Goal: Task Accomplishment & Management: Complete application form

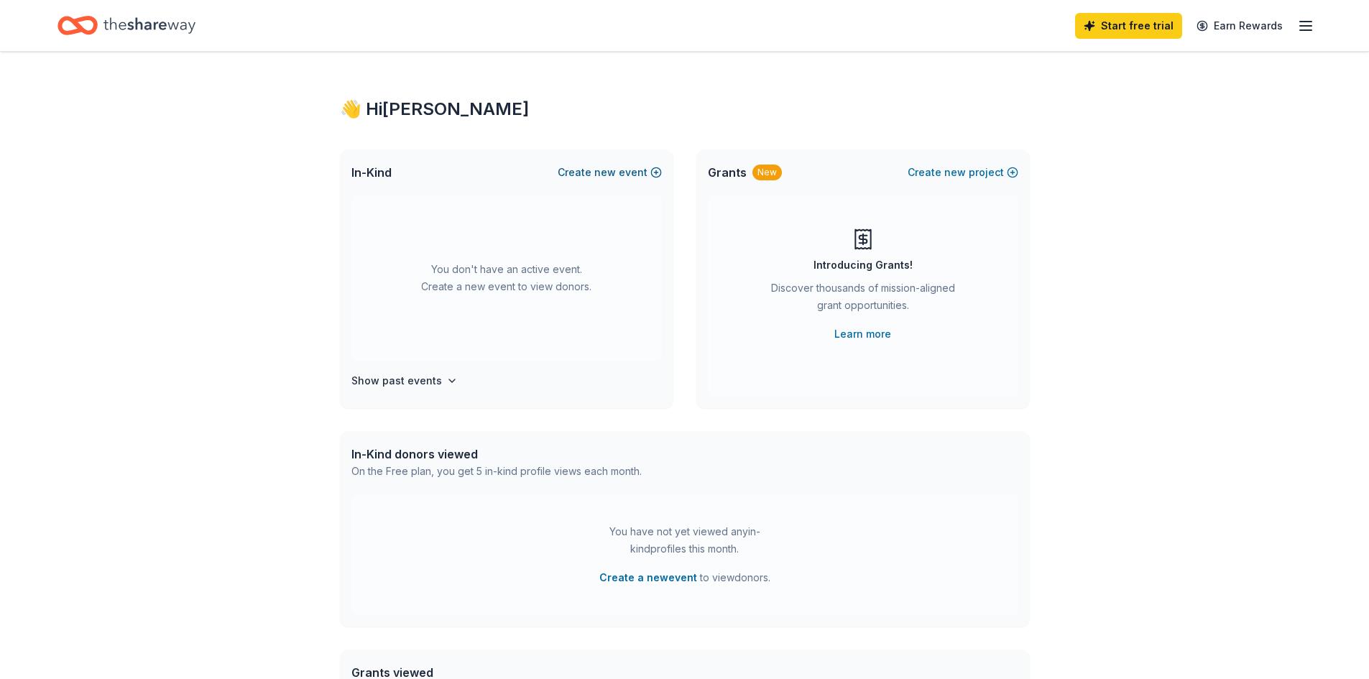
click at [604, 168] on span "new" at bounding box center [605, 172] width 22 height 17
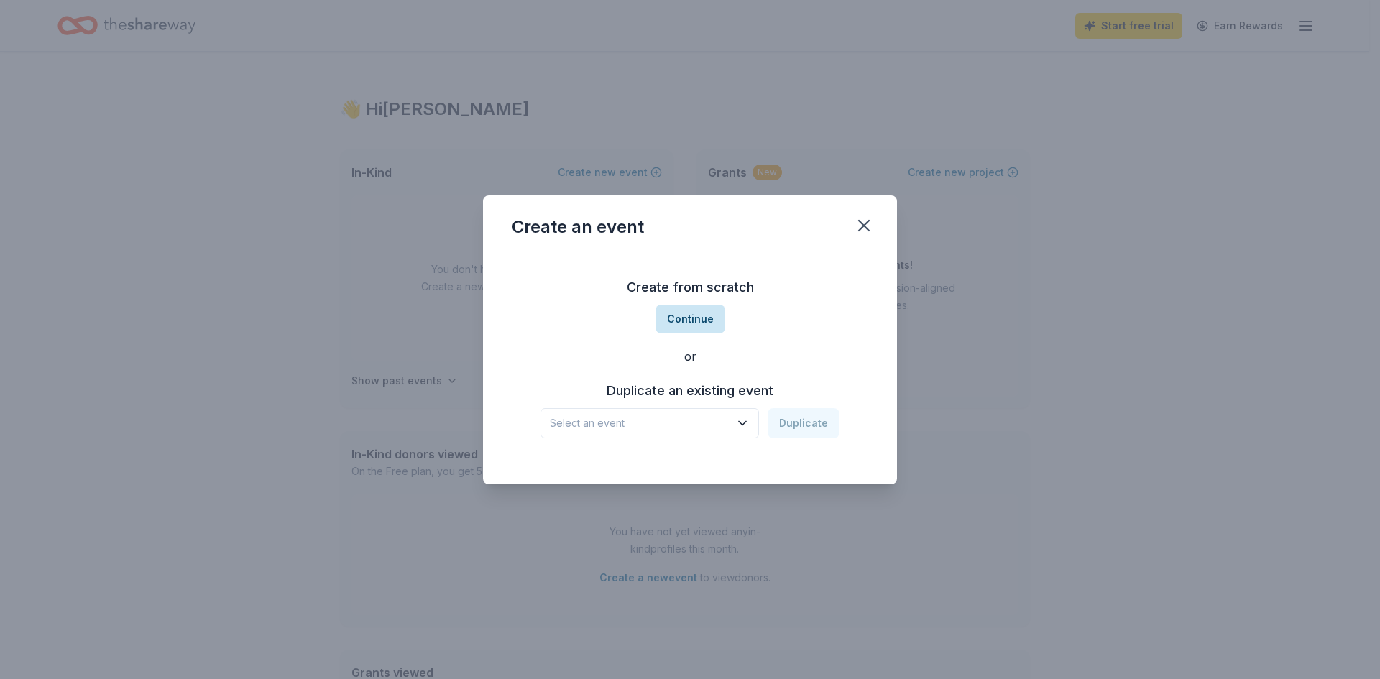
click at [684, 313] on button "Continue" at bounding box center [690, 319] width 70 height 29
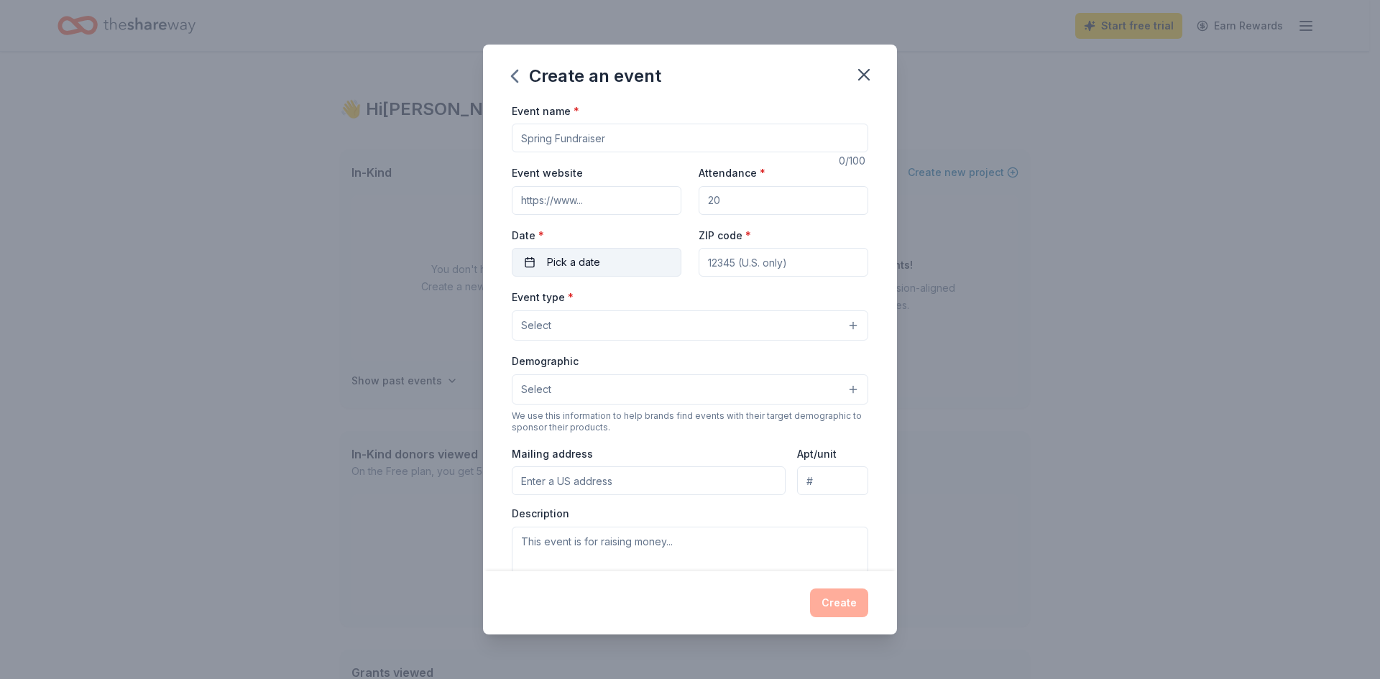
click at [588, 258] on span "Pick a date" at bounding box center [573, 262] width 53 height 17
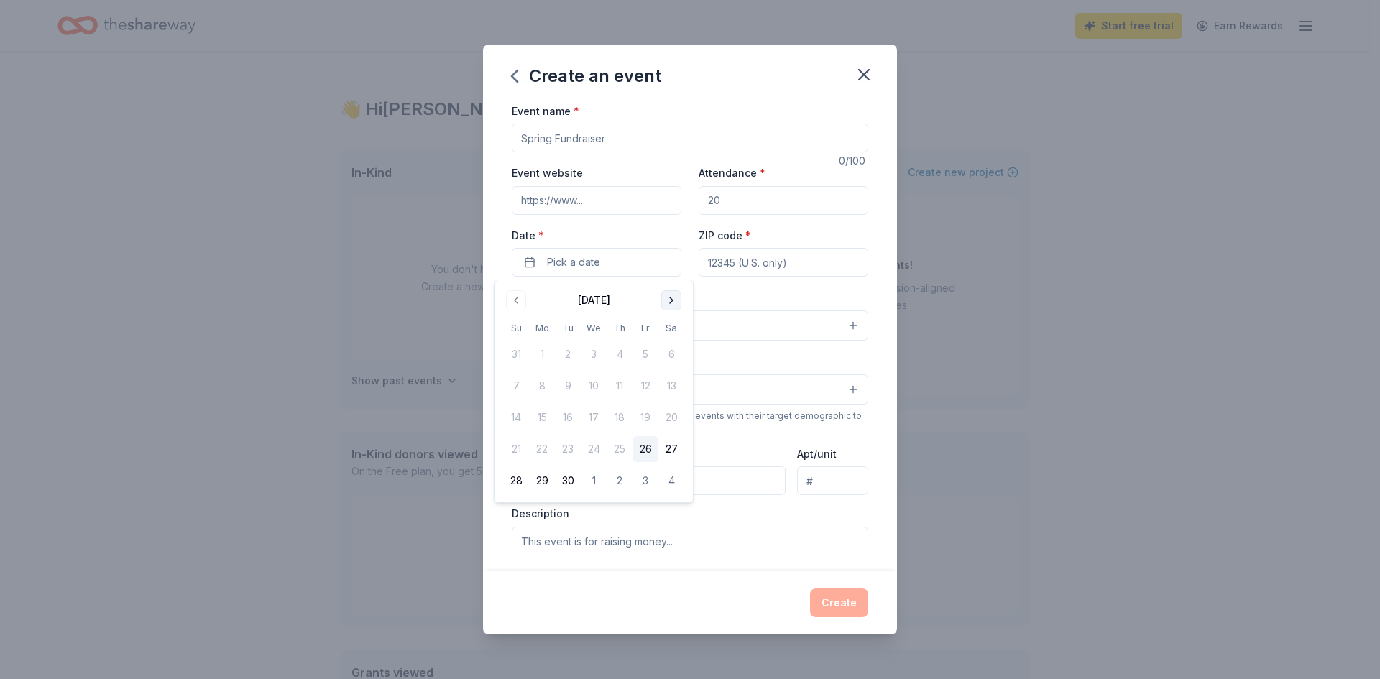
click at [674, 300] on button "Go to next month" at bounding box center [671, 300] width 20 height 20
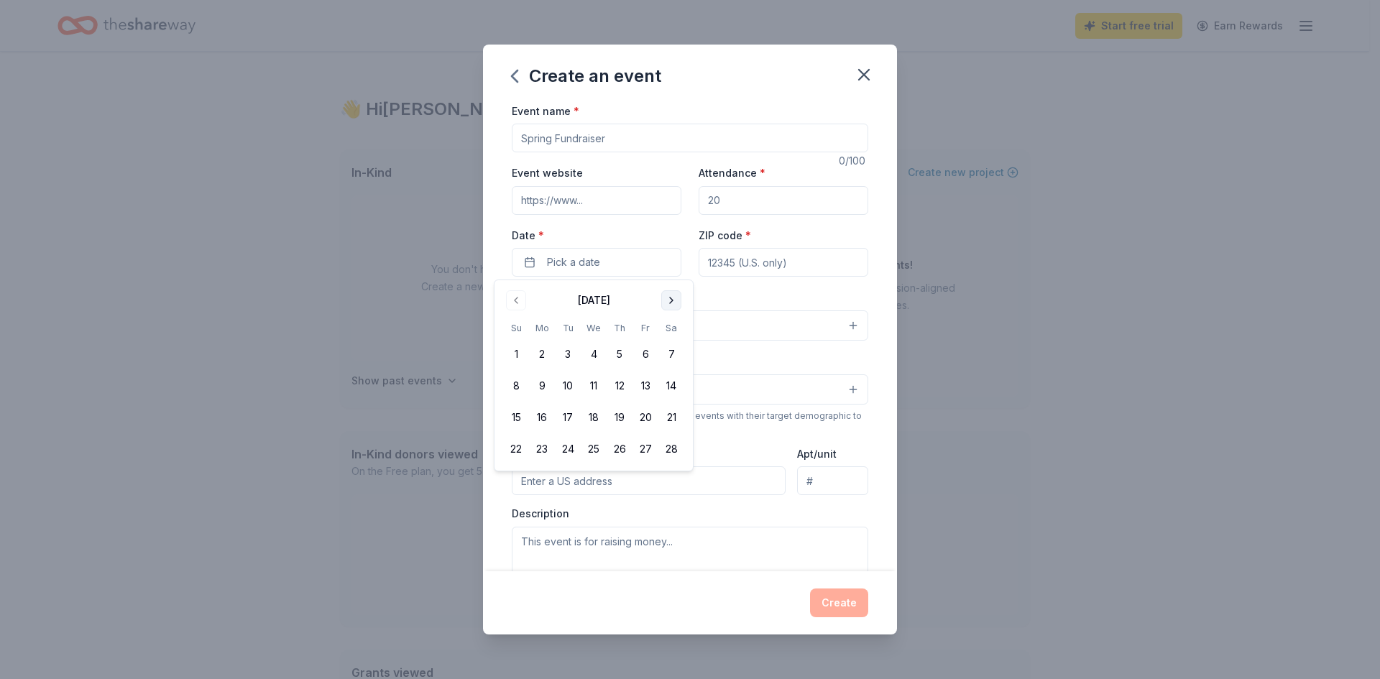
click at [674, 300] on button "Go to next month" at bounding box center [671, 300] width 20 height 20
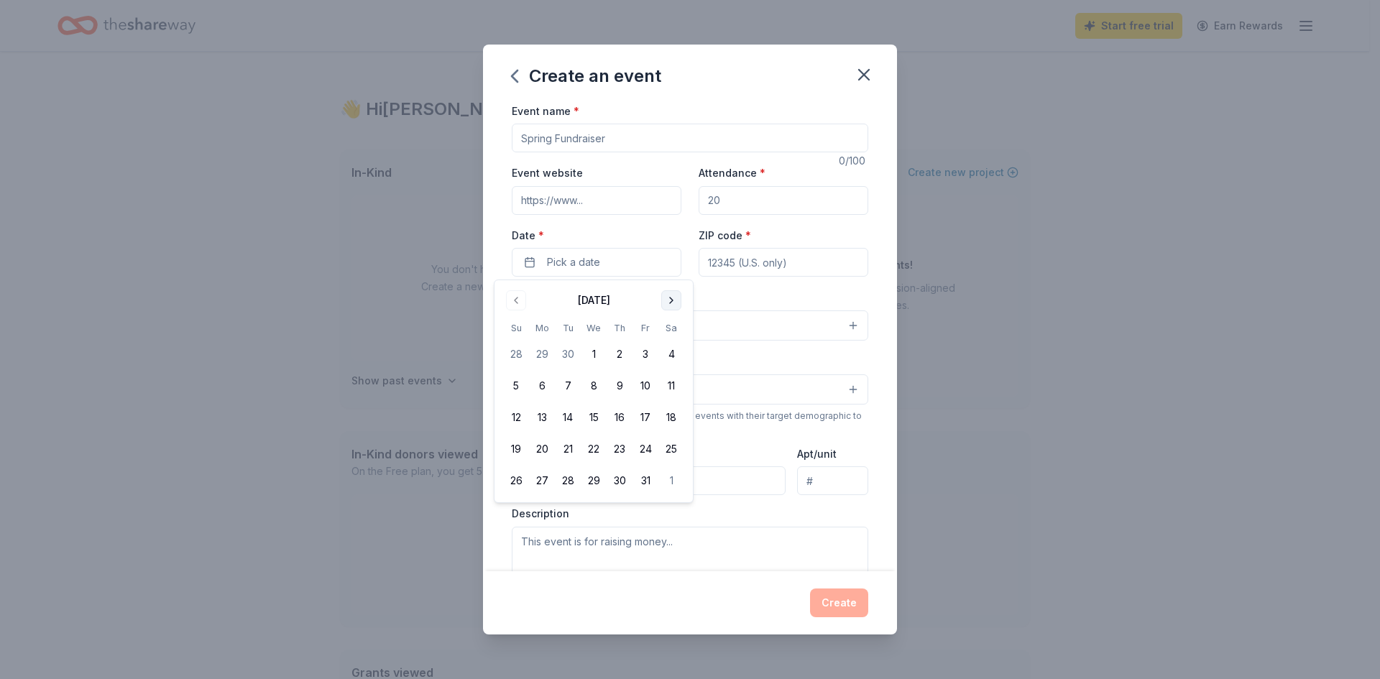
click at [674, 300] on button "Go to next month" at bounding box center [671, 300] width 20 height 20
click at [524, 295] on button "Go to previous month" at bounding box center [516, 300] width 20 height 20
click at [519, 295] on button "Go to previous month" at bounding box center [516, 300] width 20 height 20
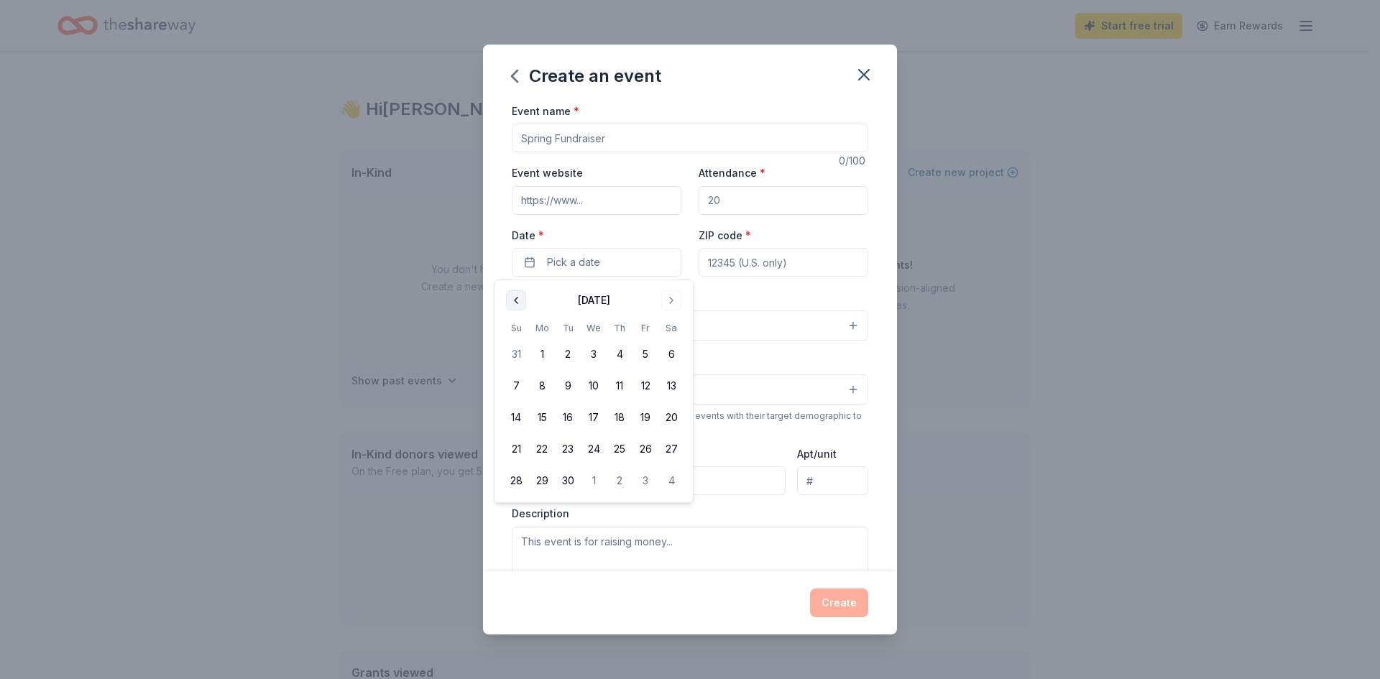
click at [519, 295] on button "Go to previous month" at bounding box center [516, 300] width 20 height 20
click at [572, 486] on button "28" at bounding box center [568, 481] width 26 height 26
click at [760, 299] on div "Event type * Select" at bounding box center [690, 314] width 356 height 52
click at [765, 268] on input "ZIP code *" at bounding box center [783, 262] width 170 height 29
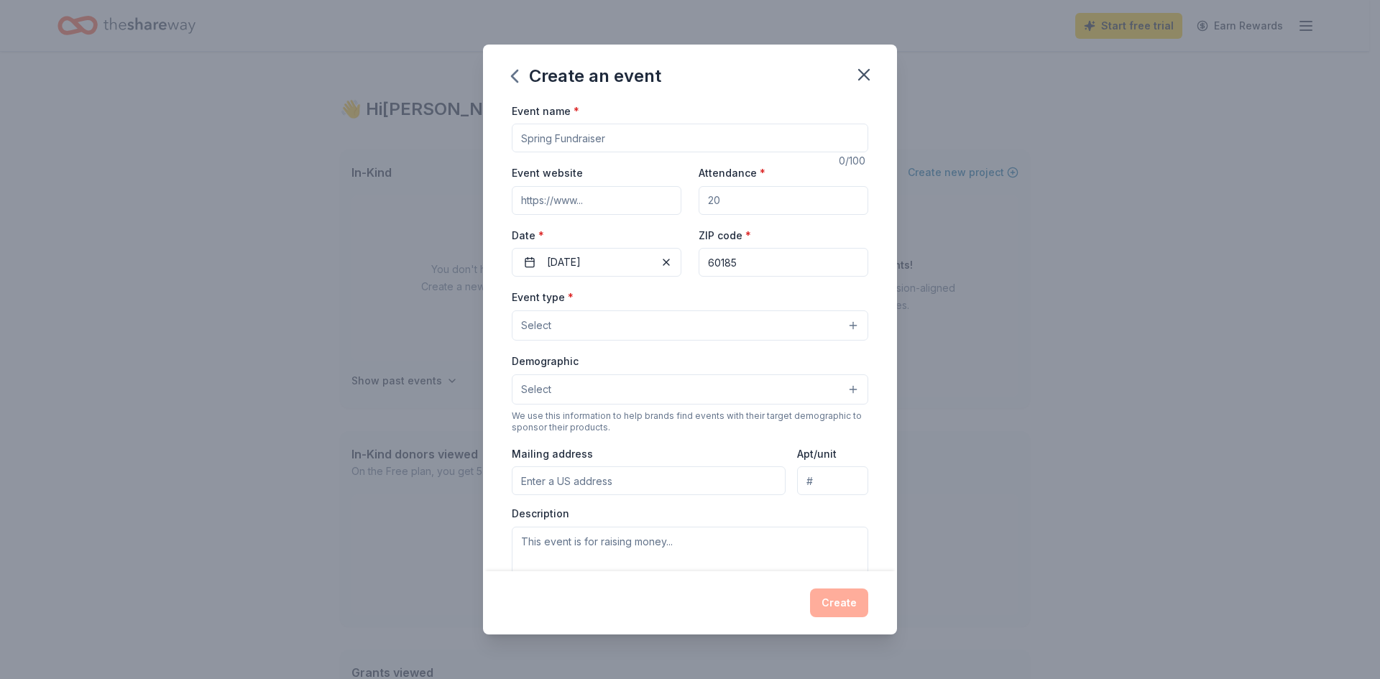
type input "60185"
click at [669, 290] on div "Event type * Select" at bounding box center [690, 314] width 356 height 52
click at [638, 323] on button "Select" at bounding box center [690, 325] width 356 height 30
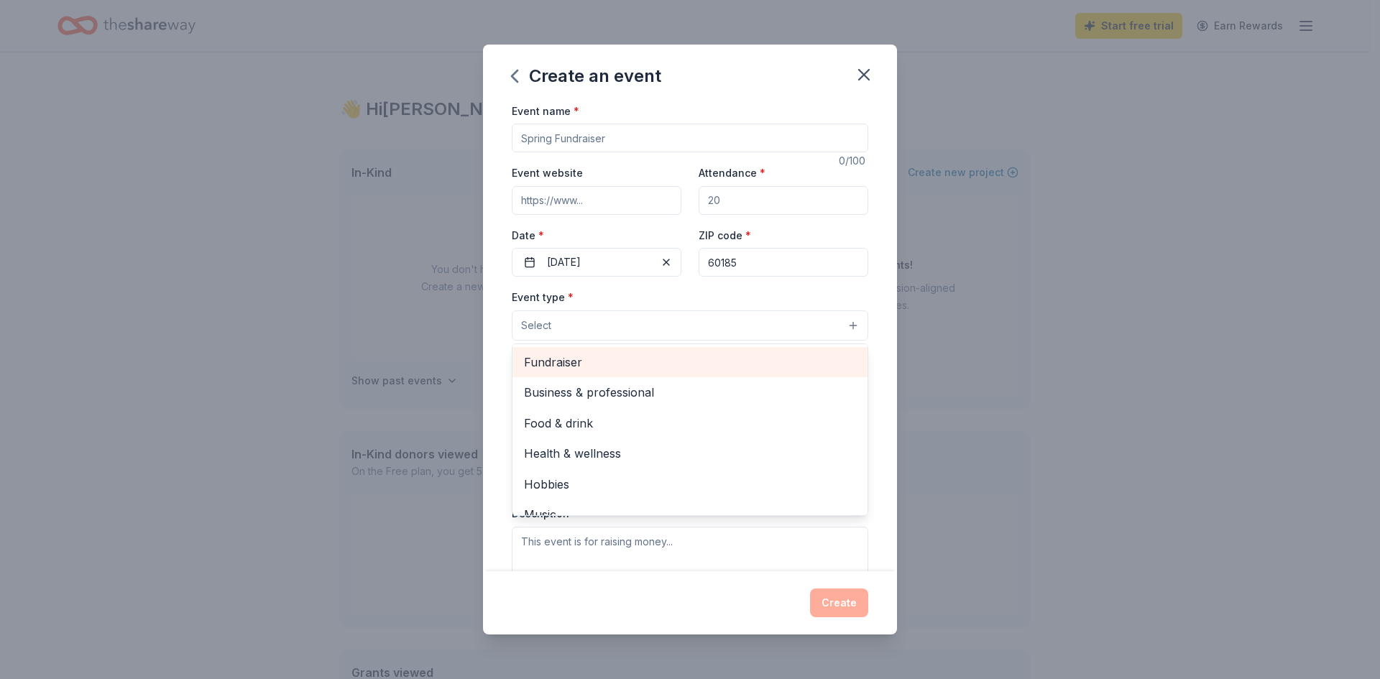
click at [627, 367] on span "Fundraiser" at bounding box center [690, 362] width 332 height 19
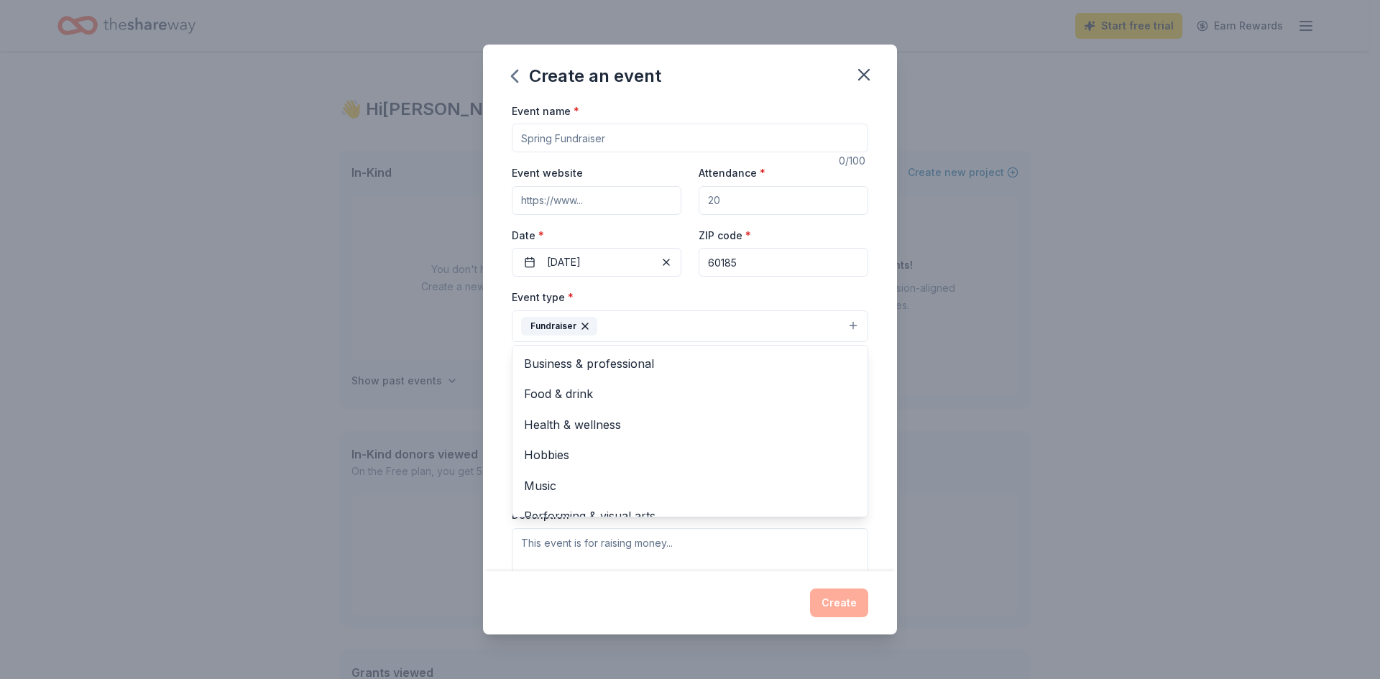
click at [882, 410] on div "Event name * 0 /100 Event website Attendance * Date * [DATE] ZIP code * 60185 E…" at bounding box center [690, 337] width 414 height 470
click at [657, 387] on button "Select" at bounding box center [690, 391] width 356 height 30
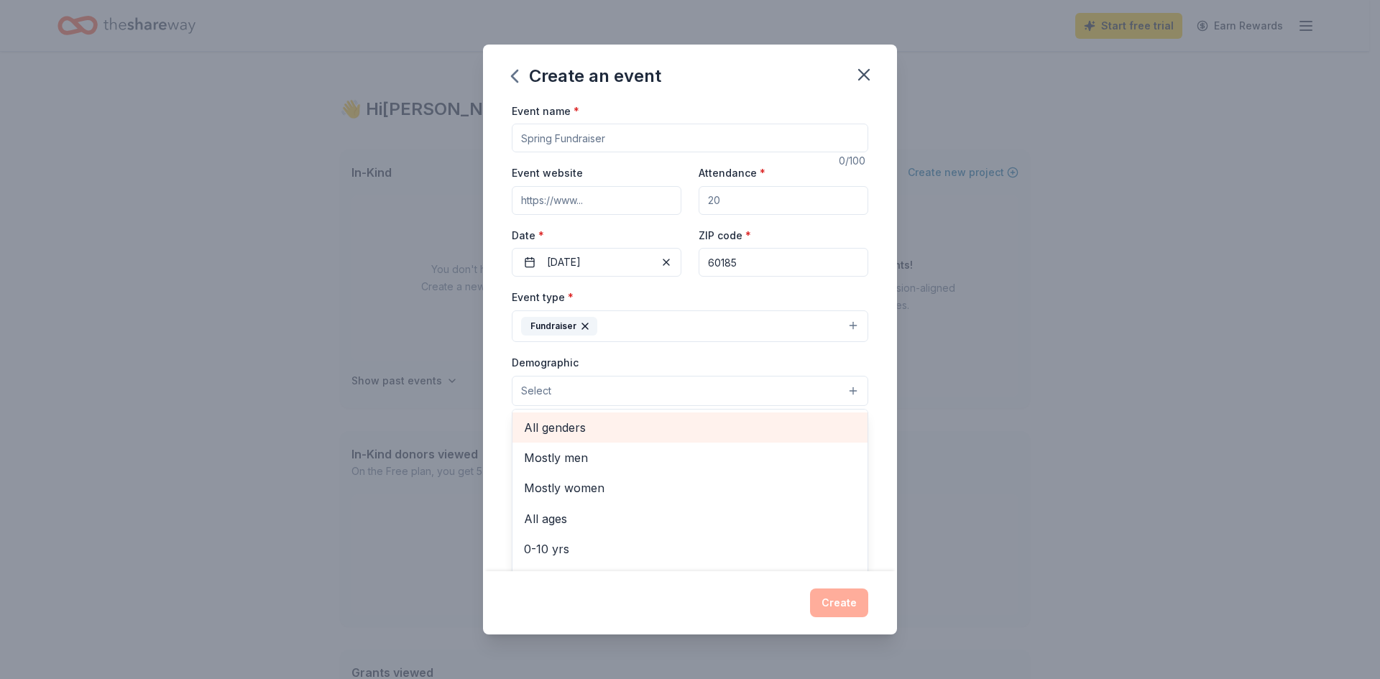
click at [600, 427] on span "All genders" at bounding box center [690, 427] width 332 height 19
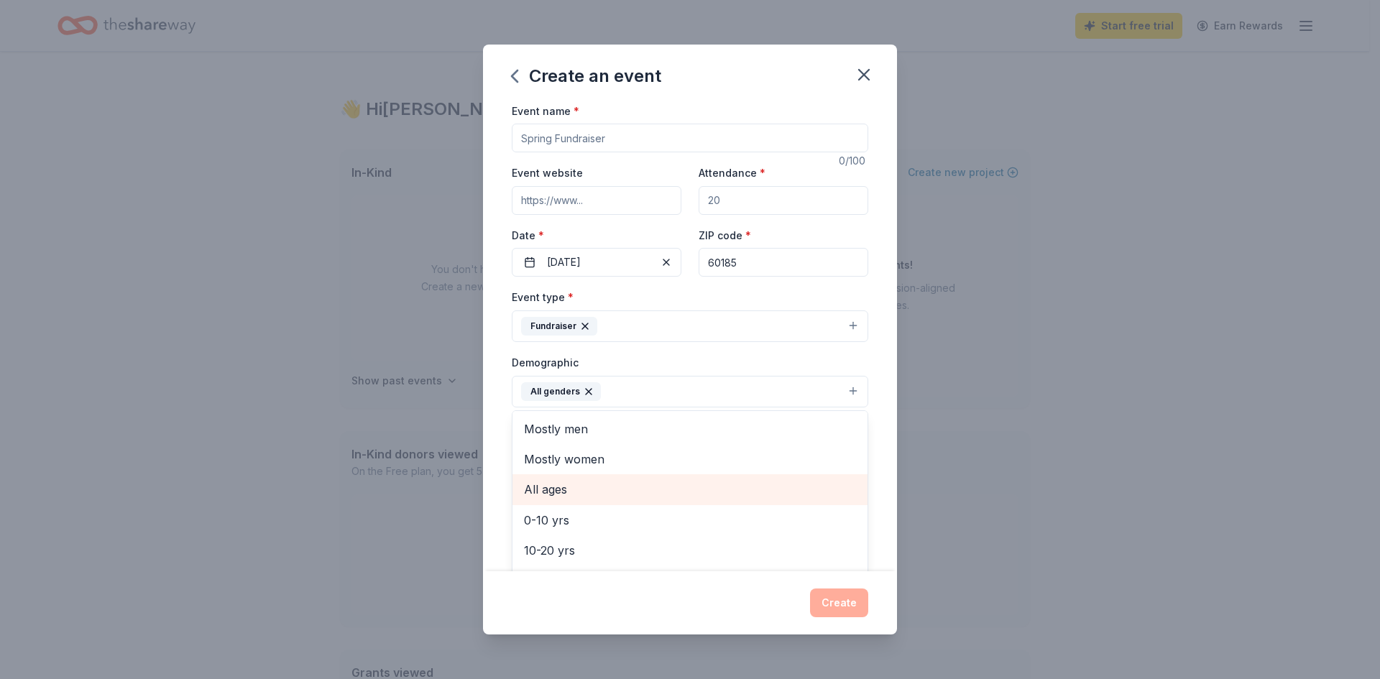
click at [578, 483] on span "All ages" at bounding box center [690, 489] width 332 height 19
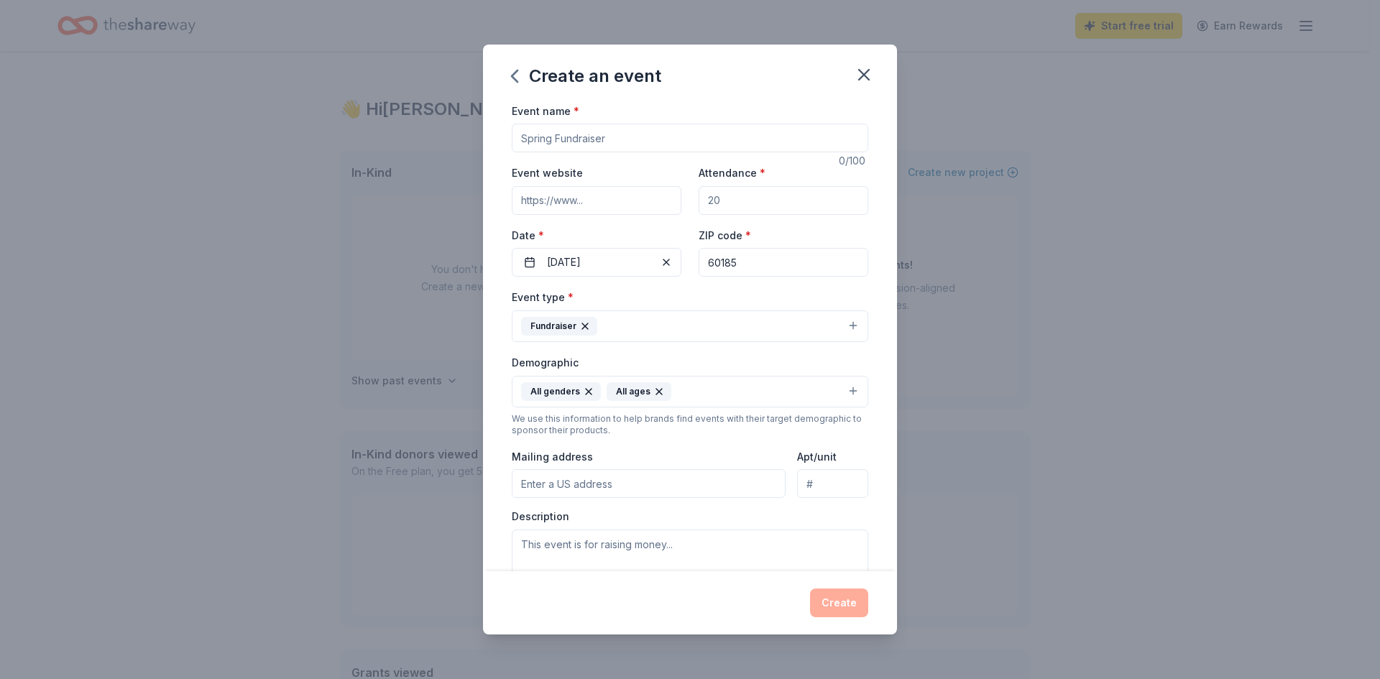
click at [657, 387] on icon "button" at bounding box center [658, 391] width 11 height 11
click at [631, 382] on button "All genders" at bounding box center [690, 392] width 356 height 32
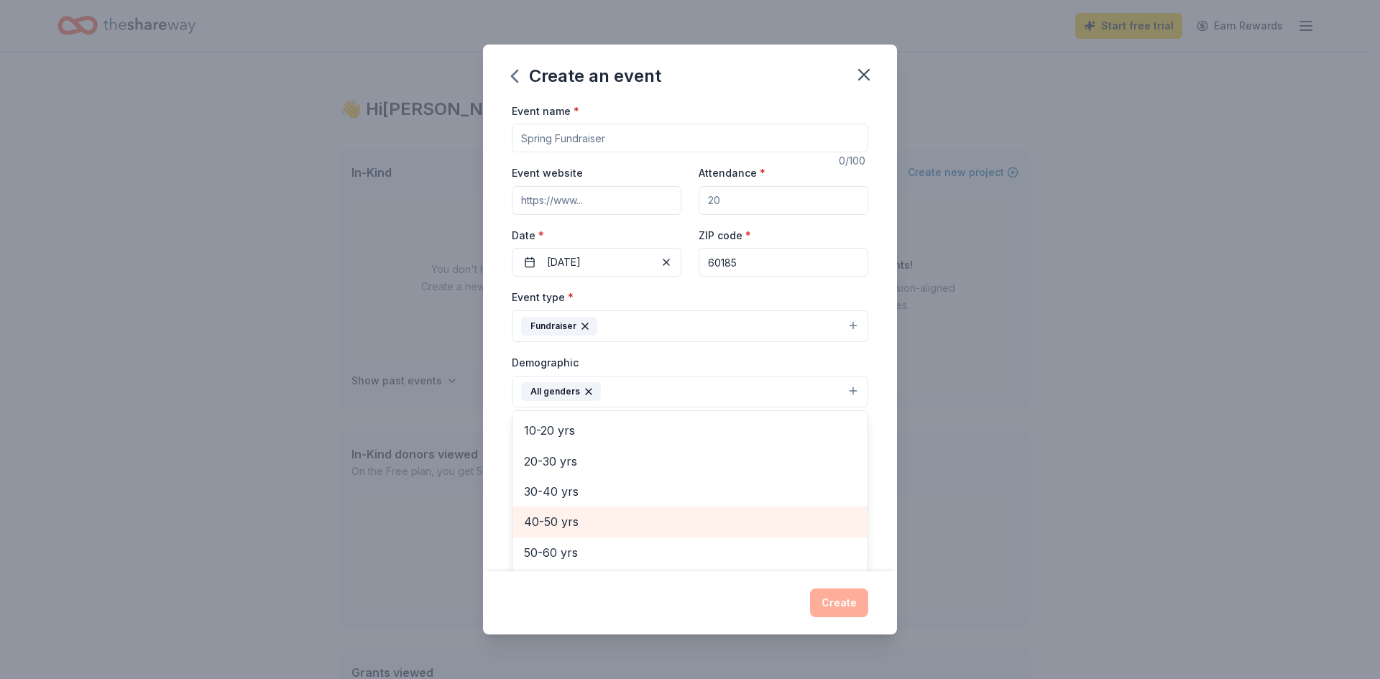
scroll to position [144, 0]
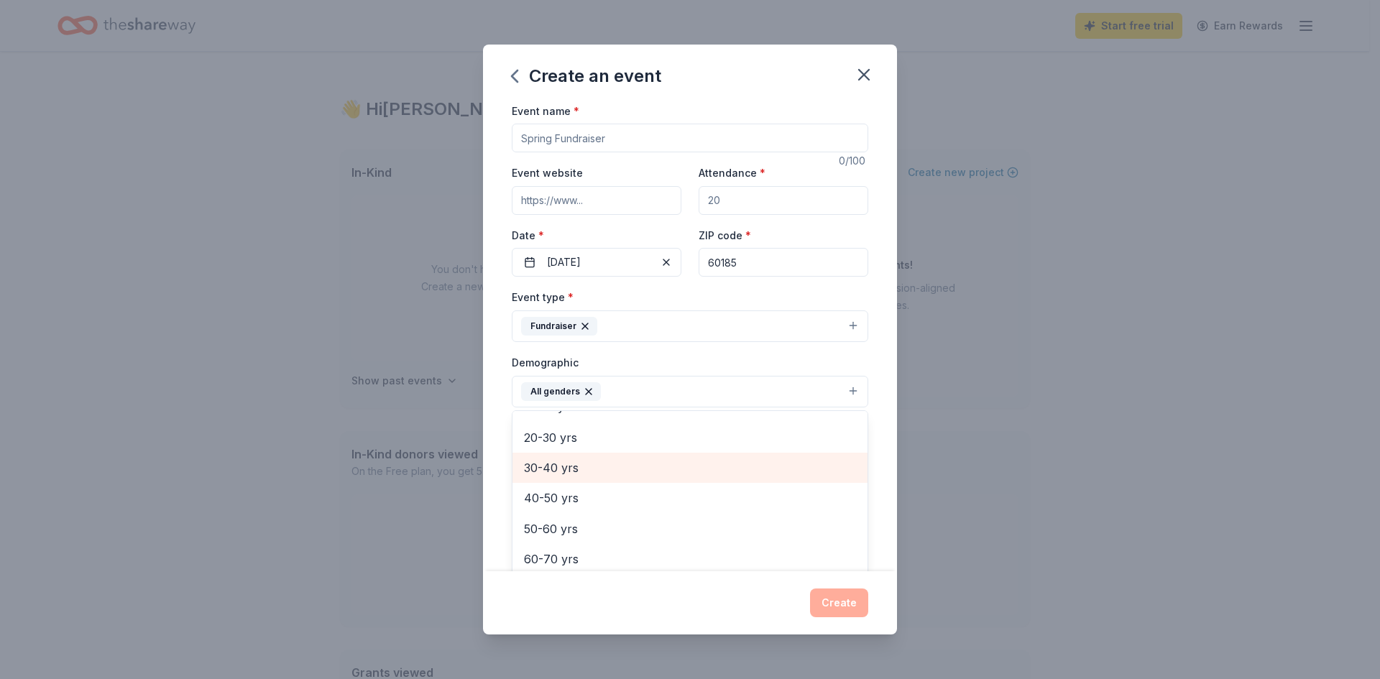
click at [547, 464] on span "30-40 yrs" at bounding box center [690, 467] width 332 height 19
click at [571, 479] on div "40-50 yrs" at bounding box center [689, 468] width 355 height 30
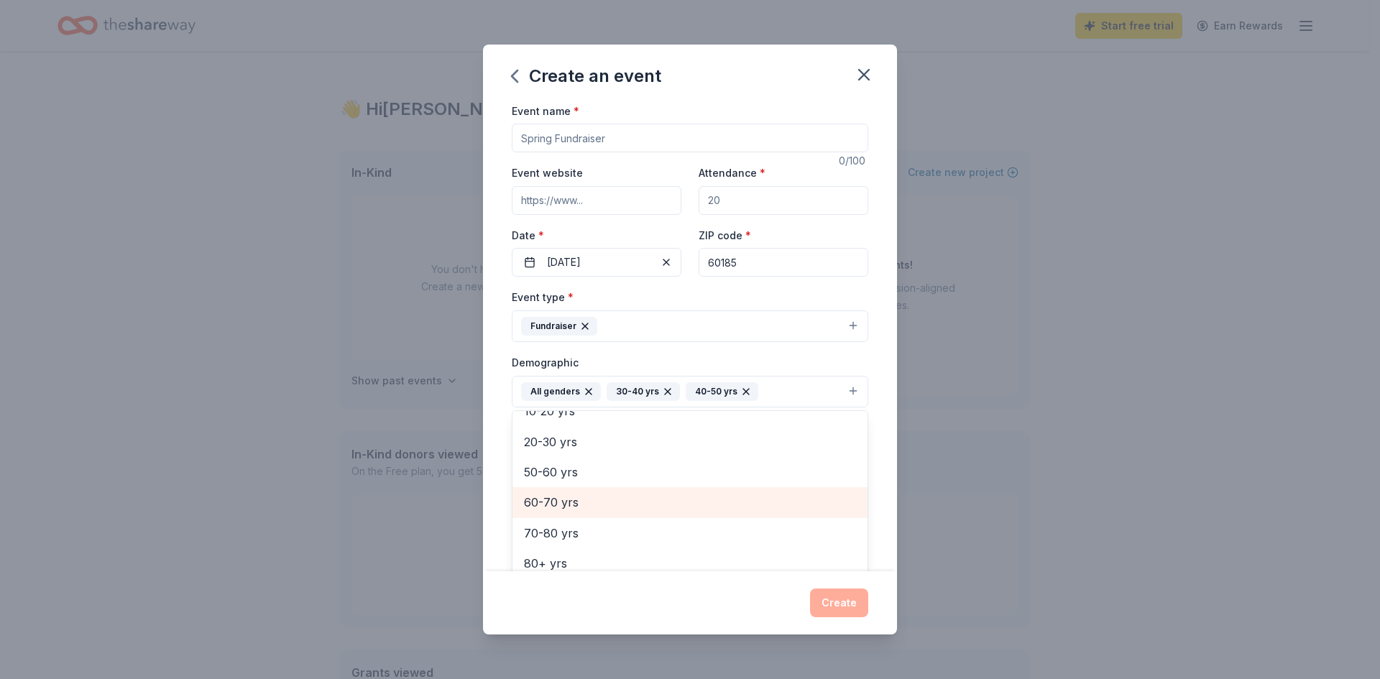
click at [570, 498] on span "60-70 yrs" at bounding box center [690, 502] width 332 height 19
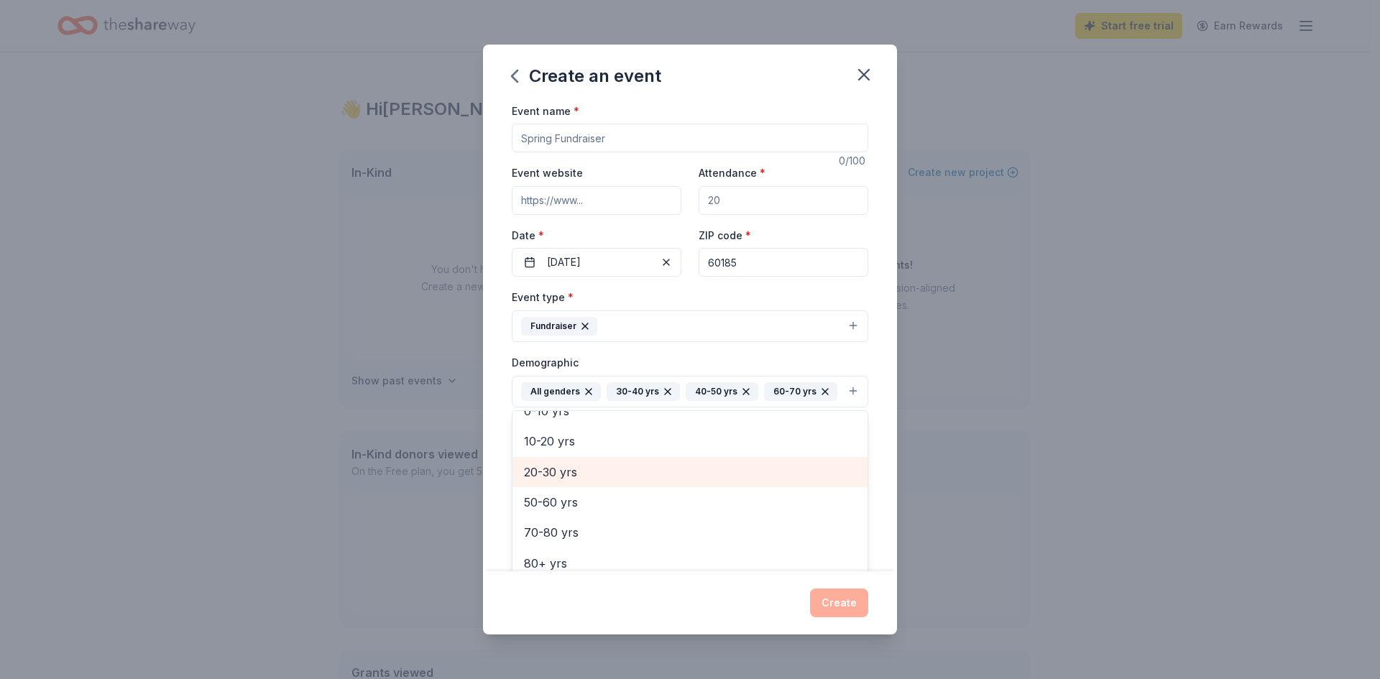
scroll to position [109, 0]
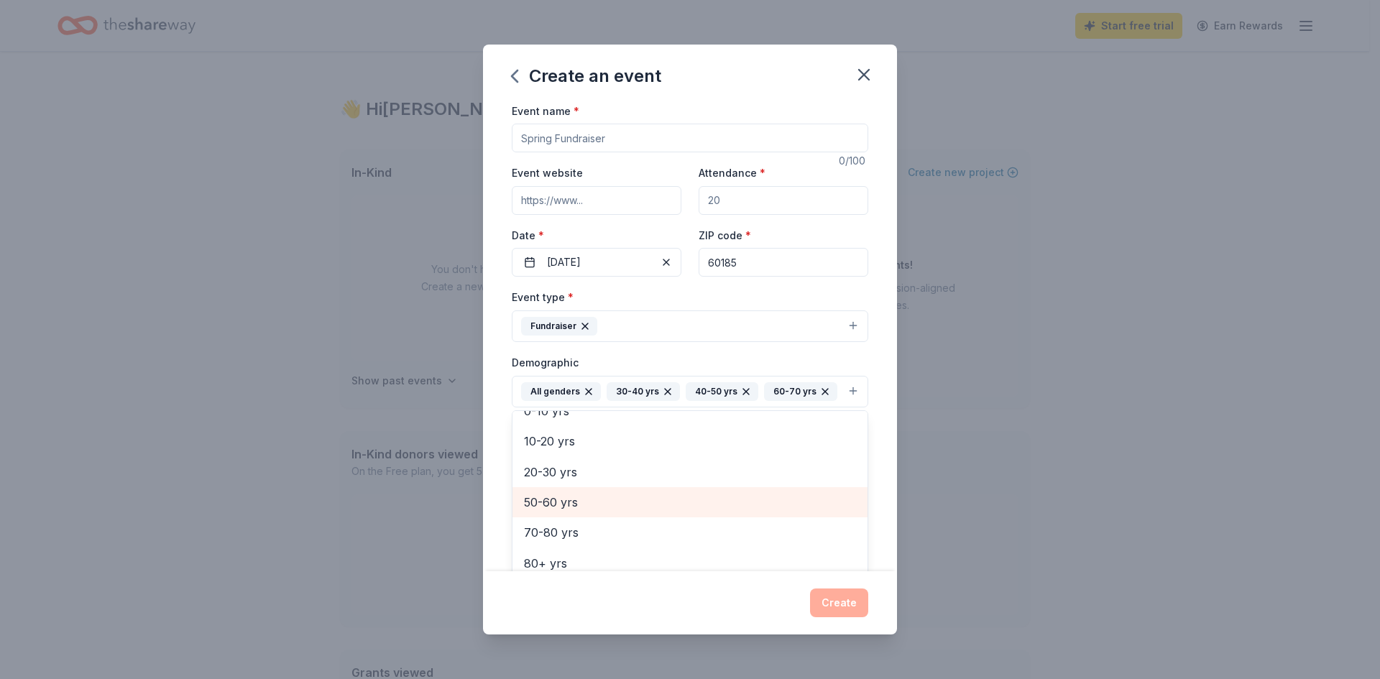
click at [567, 512] on span "50-60 yrs" at bounding box center [690, 502] width 332 height 19
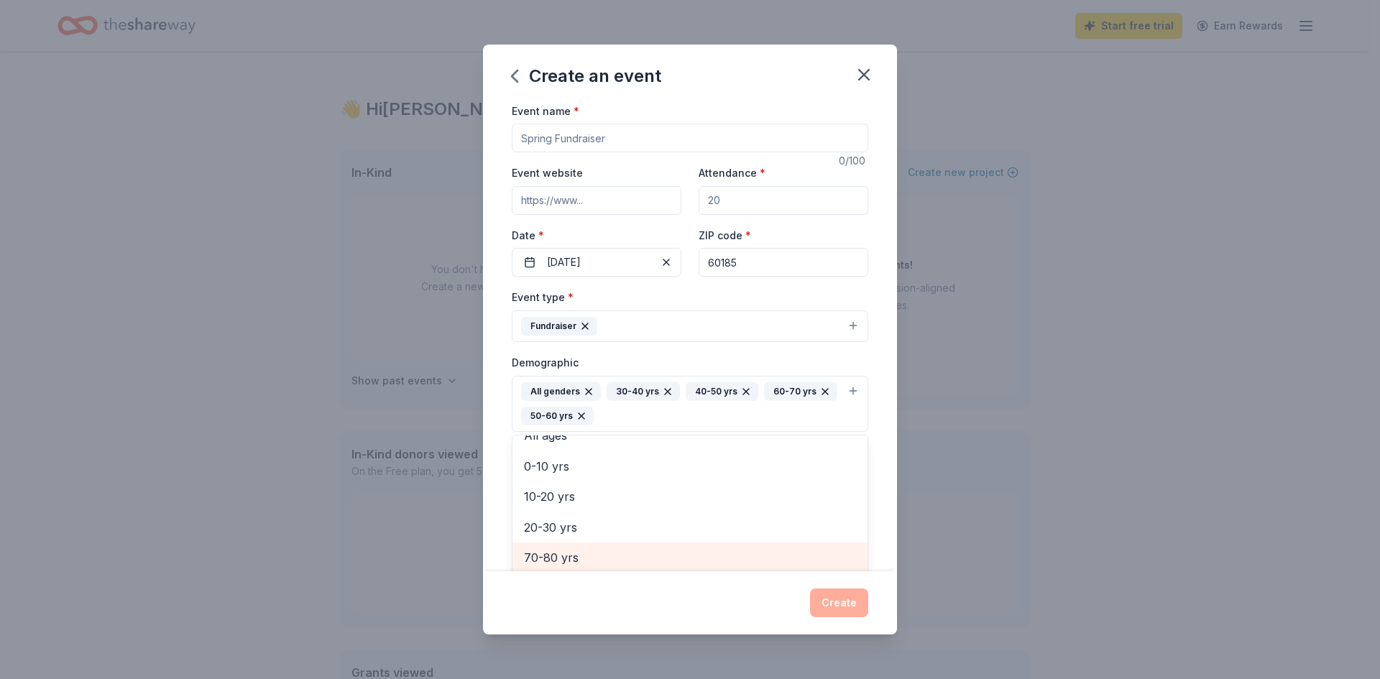
click at [566, 553] on span "70-80 yrs" at bounding box center [690, 557] width 332 height 19
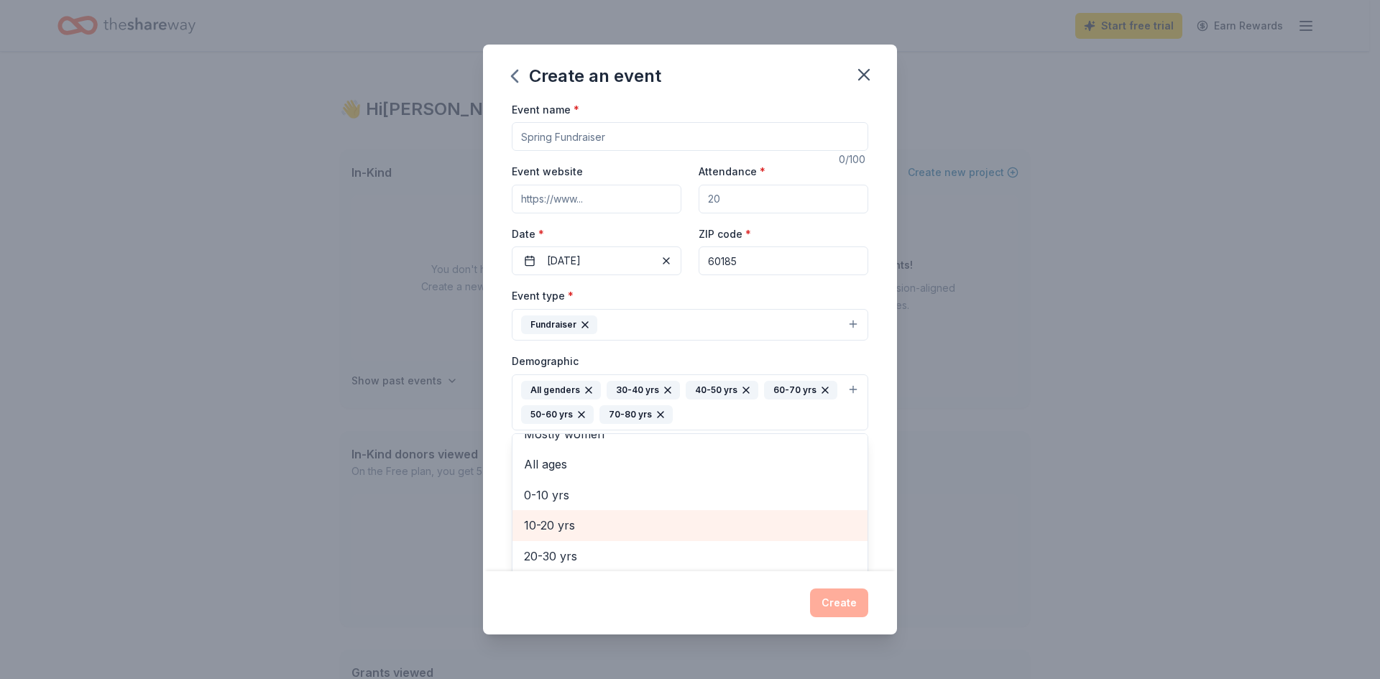
scroll to position [47, 0]
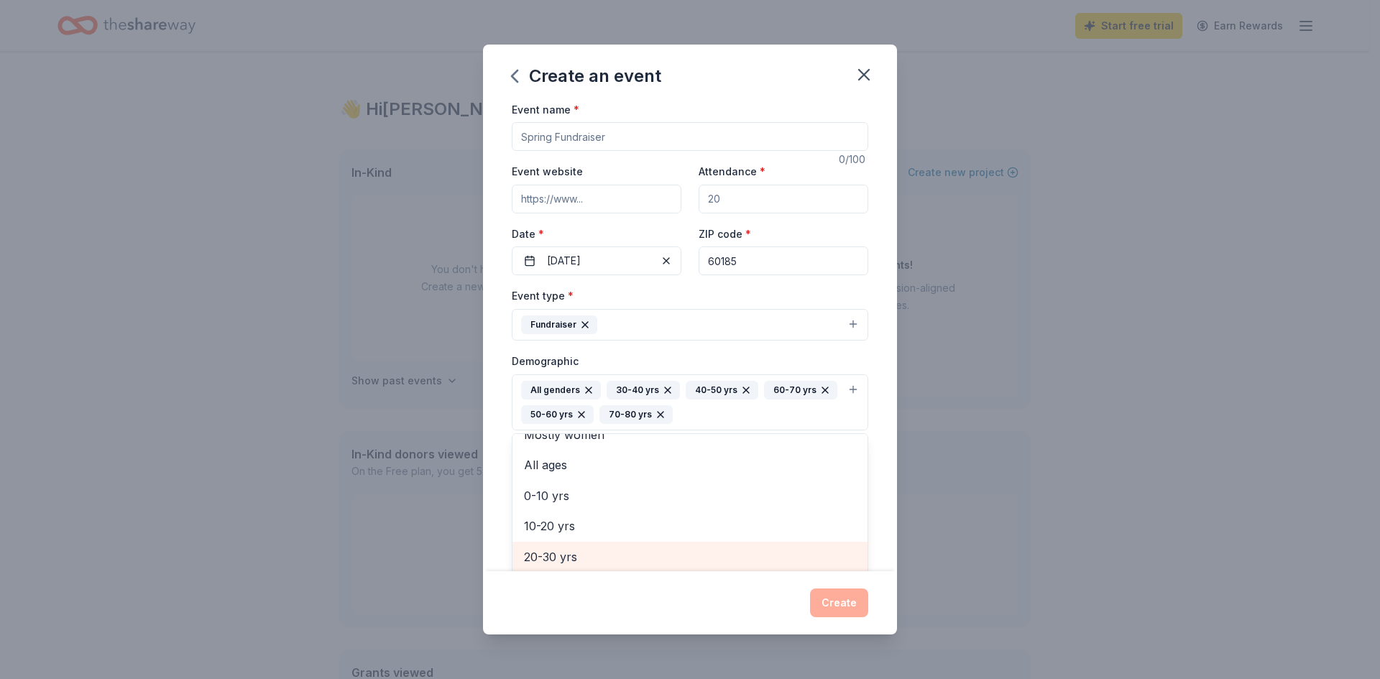
click at [570, 555] on span "20-30 yrs" at bounding box center [690, 557] width 332 height 19
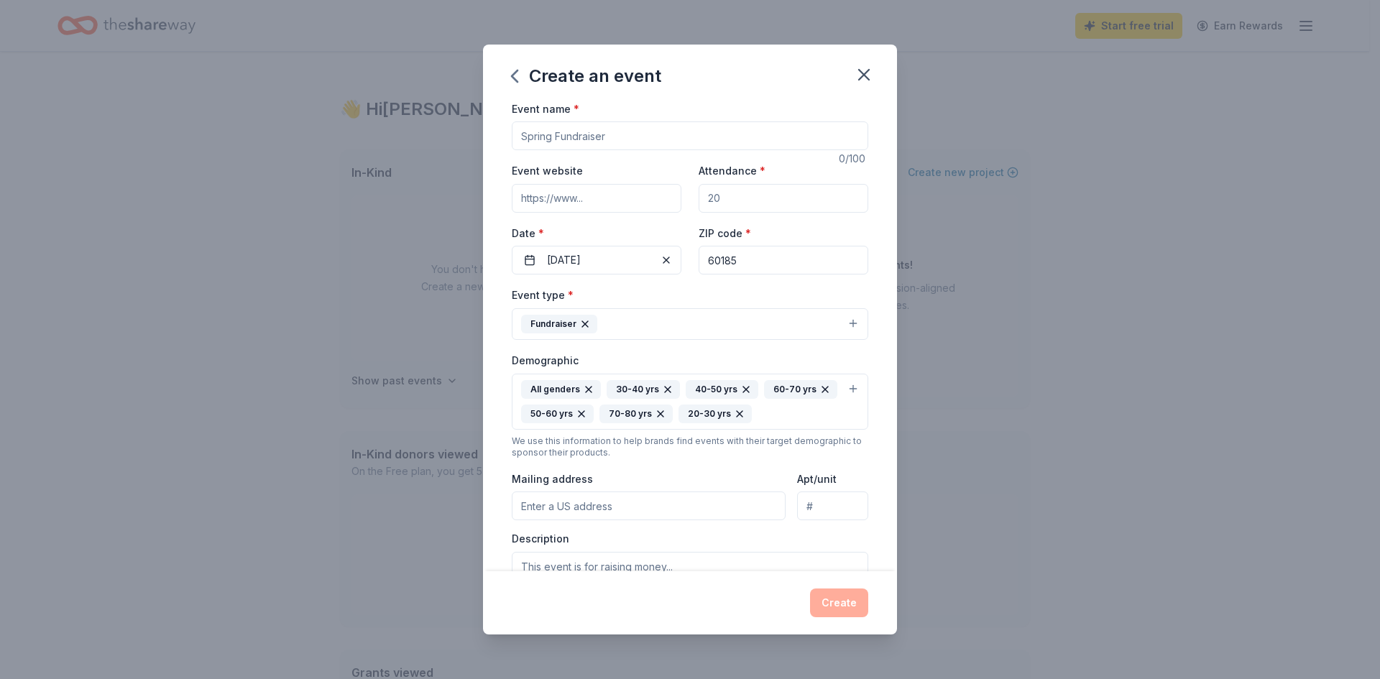
drag, startPoint x: 767, startPoint y: 410, endPoint x: 629, endPoint y: 388, distance: 140.5
click at [629, 388] on div "All genders 30-40 yrs 40-50 yrs 60-70 yrs 50-60 yrs 70-80 yrs 20-30 yrs" at bounding box center [681, 401] width 320 height 43
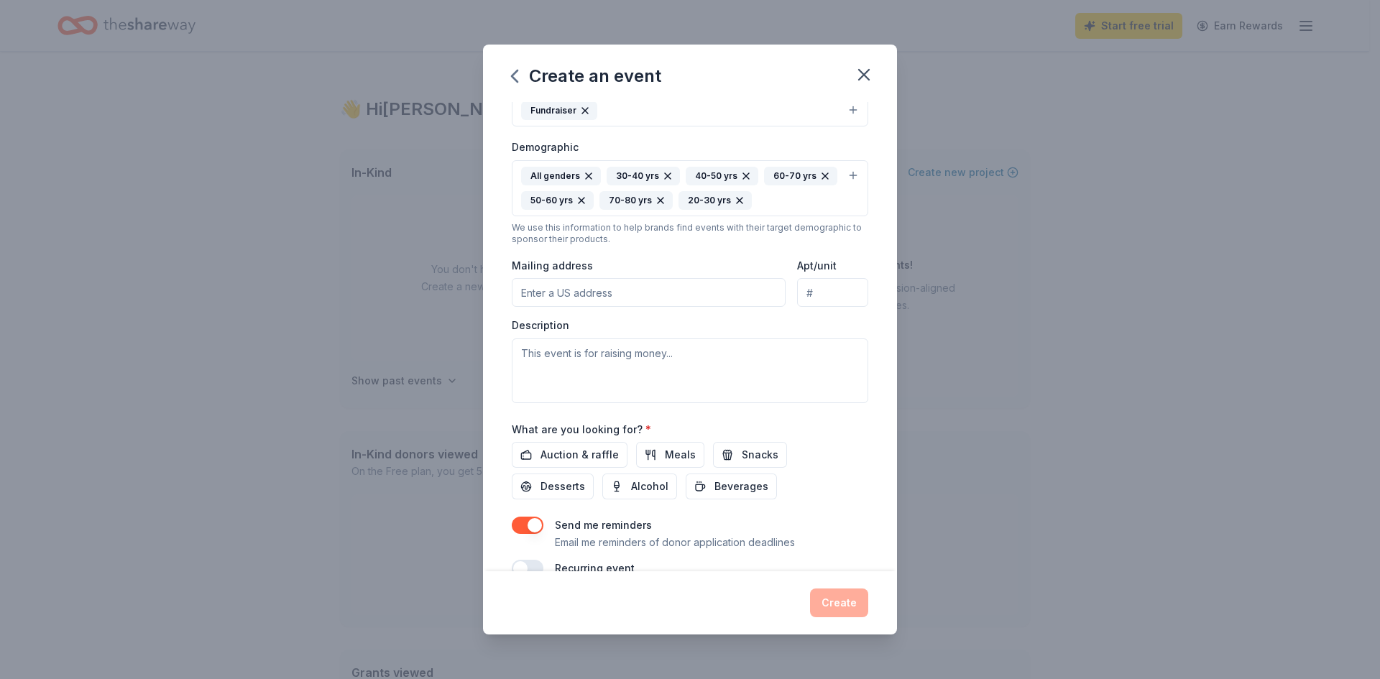
scroll to position [218, 0]
click at [619, 289] on input "Mailing address" at bounding box center [649, 290] width 274 height 29
click at [842, 207] on button "All genders 30-40 yrs 40-50 yrs 60-70 yrs 50-60 yrs 70-80 yrs 20-30 yrs" at bounding box center [690, 186] width 356 height 56
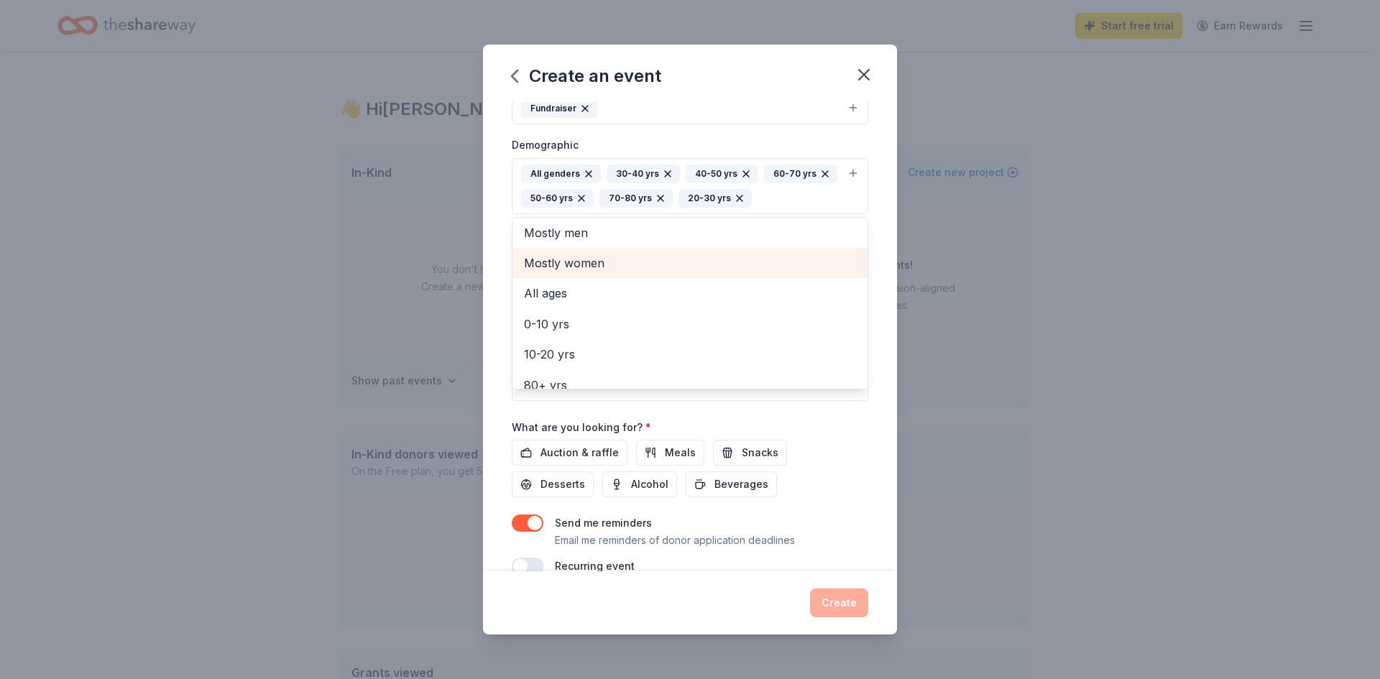
scroll to position [0, 0]
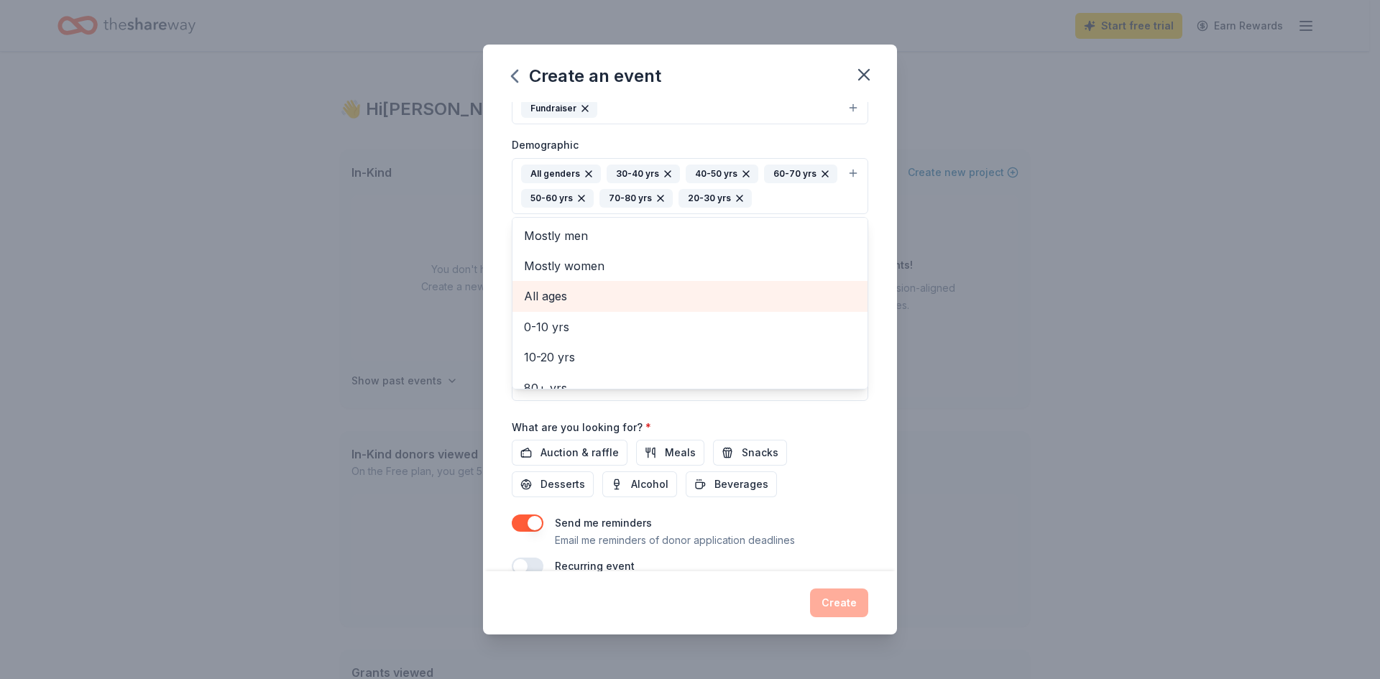
click at [558, 302] on span "All ages" at bounding box center [690, 296] width 332 height 19
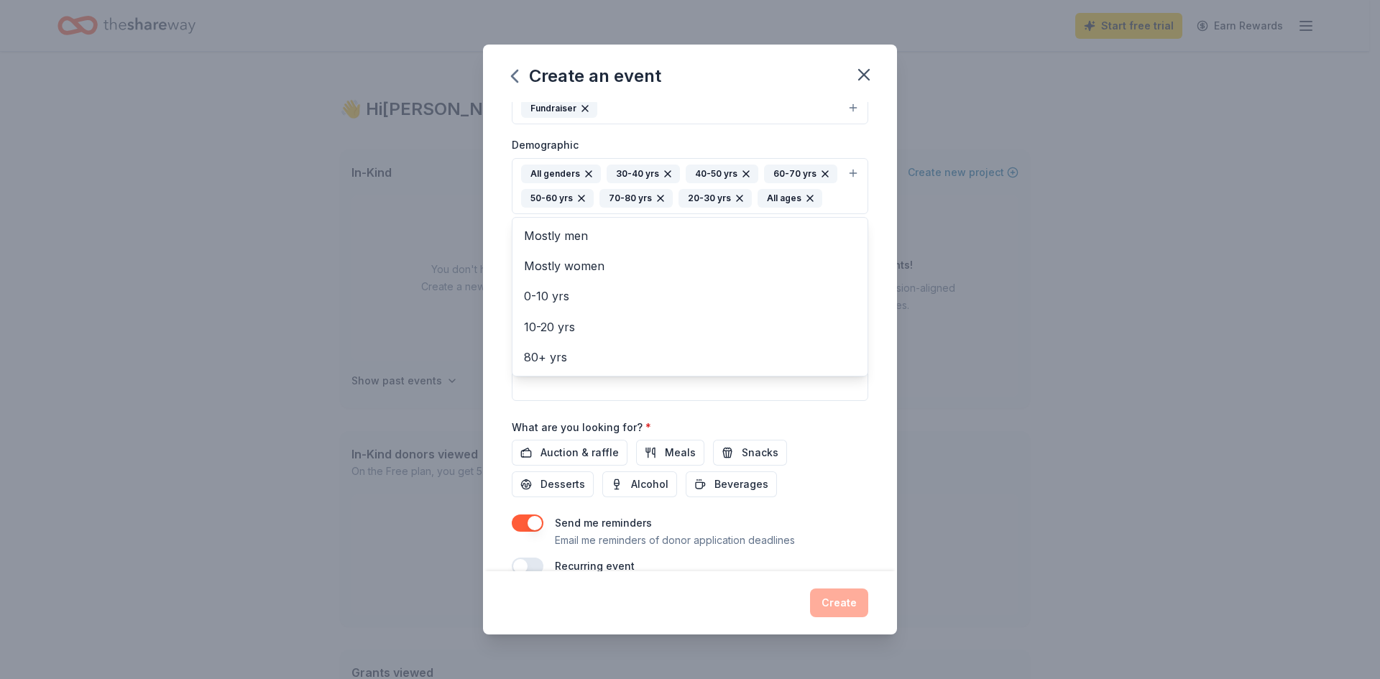
click at [804, 204] on icon "button" at bounding box center [809, 198] width 11 height 11
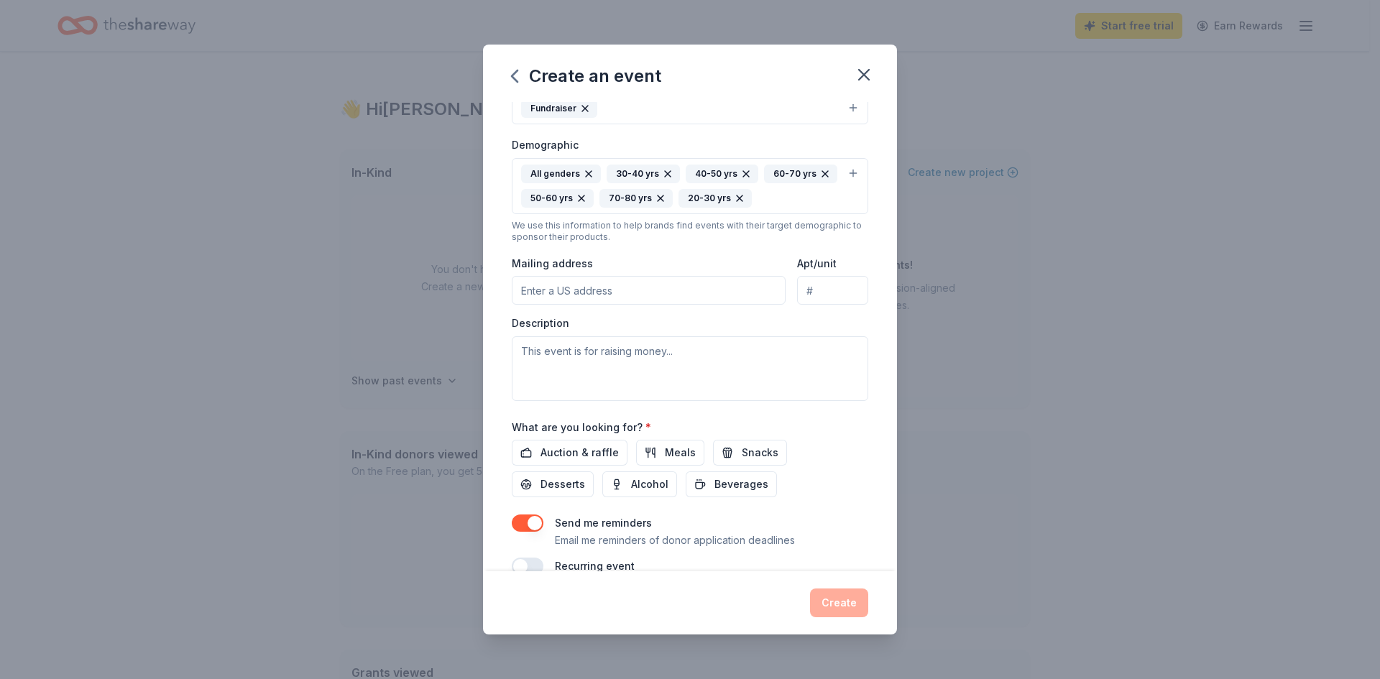
click at [819, 180] on icon "button" at bounding box center [824, 173] width 11 height 11
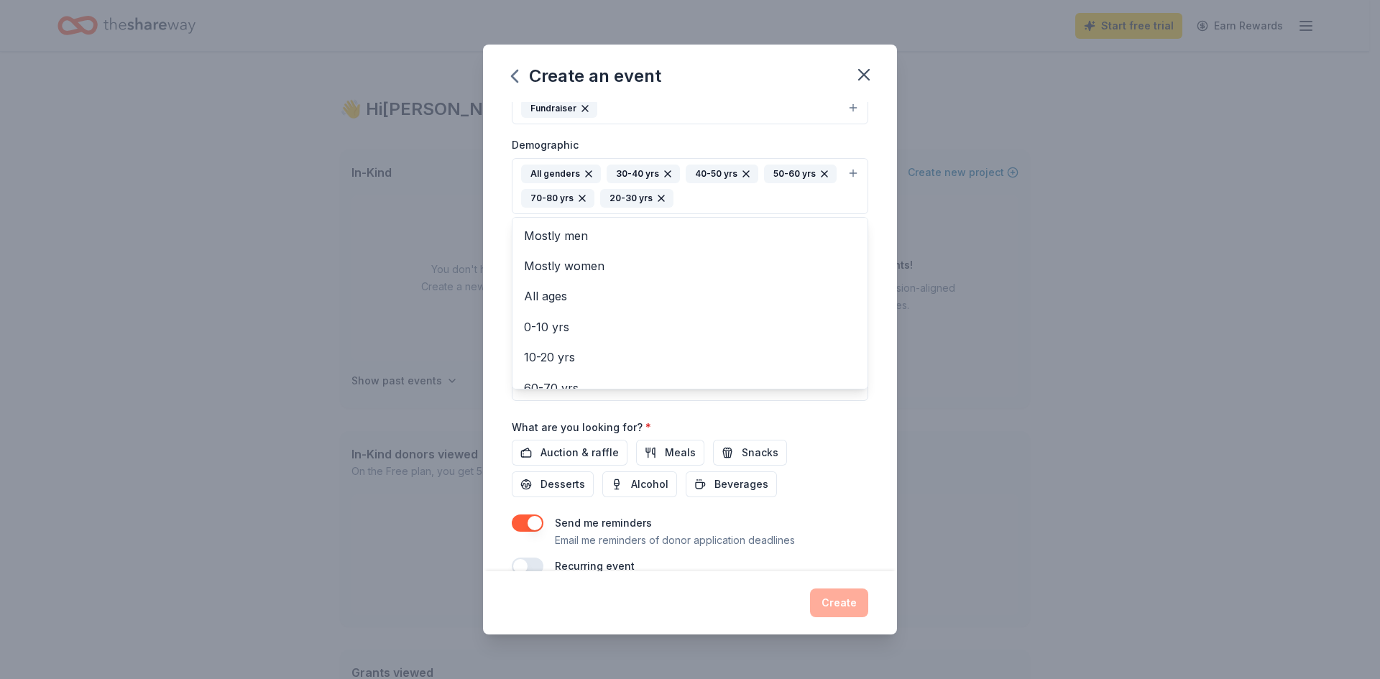
click at [665, 172] on icon "button" at bounding box center [667, 173] width 11 height 11
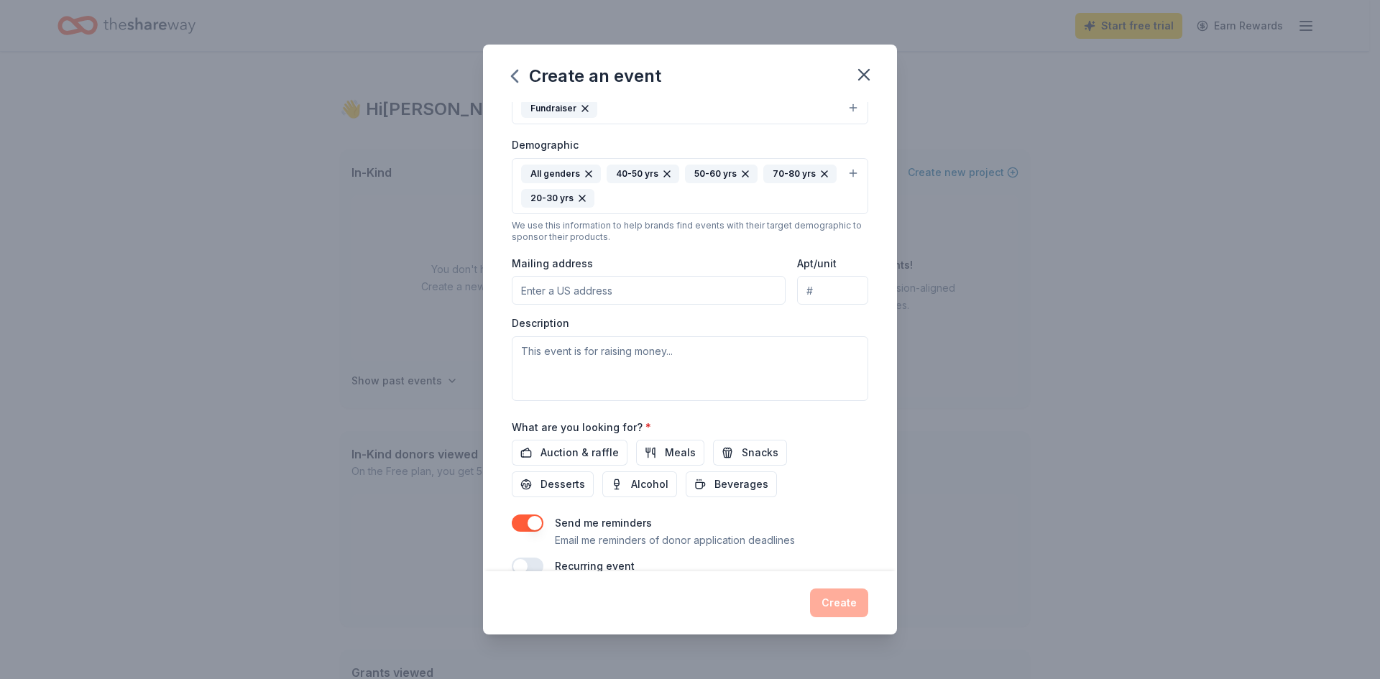
click at [665, 172] on icon "button" at bounding box center [667, 174] width 6 height 6
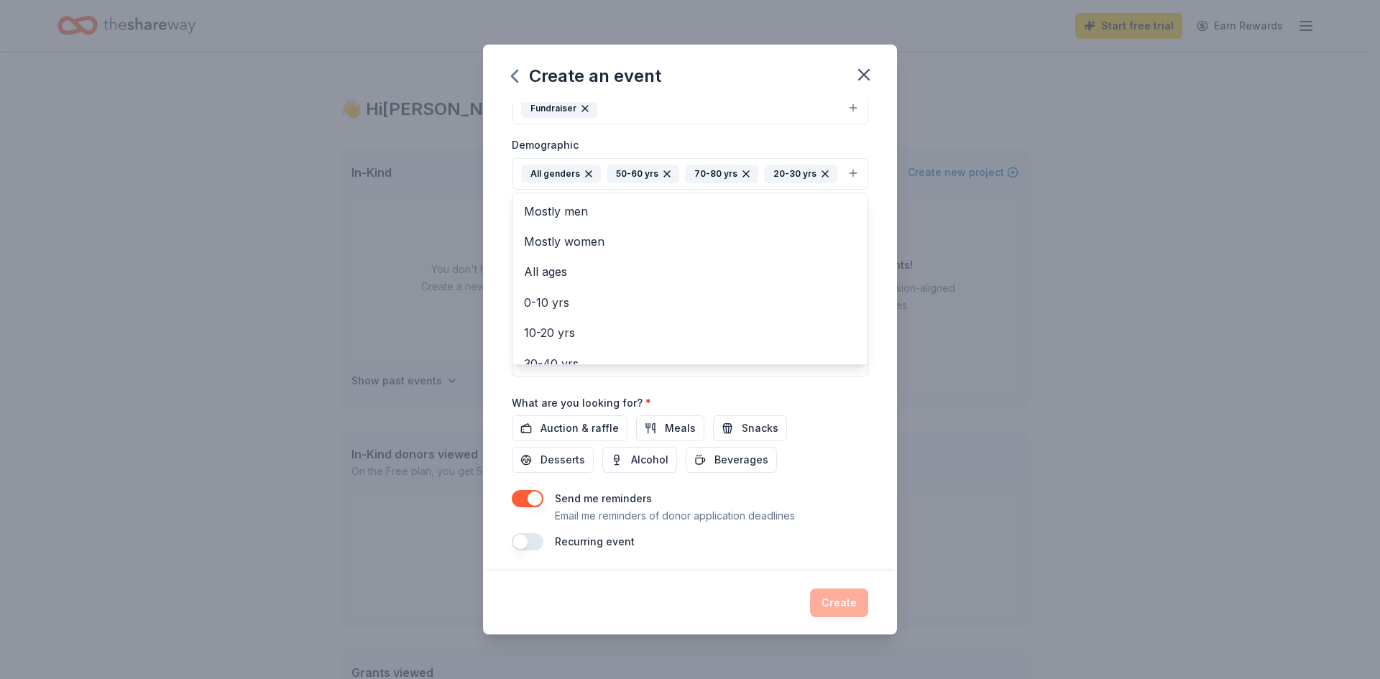
click at [665, 172] on icon "button" at bounding box center [667, 174] width 6 height 6
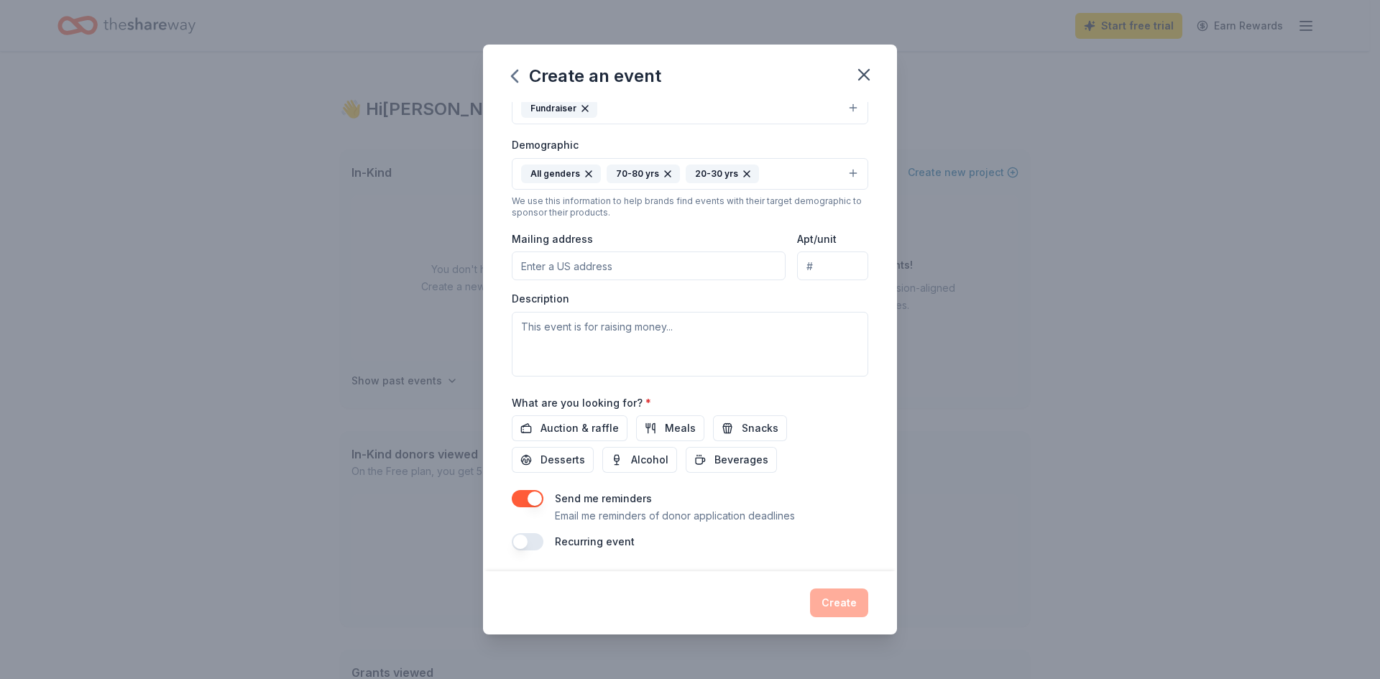
click at [665, 172] on icon "button" at bounding box center [668, 174] width 6 height 6
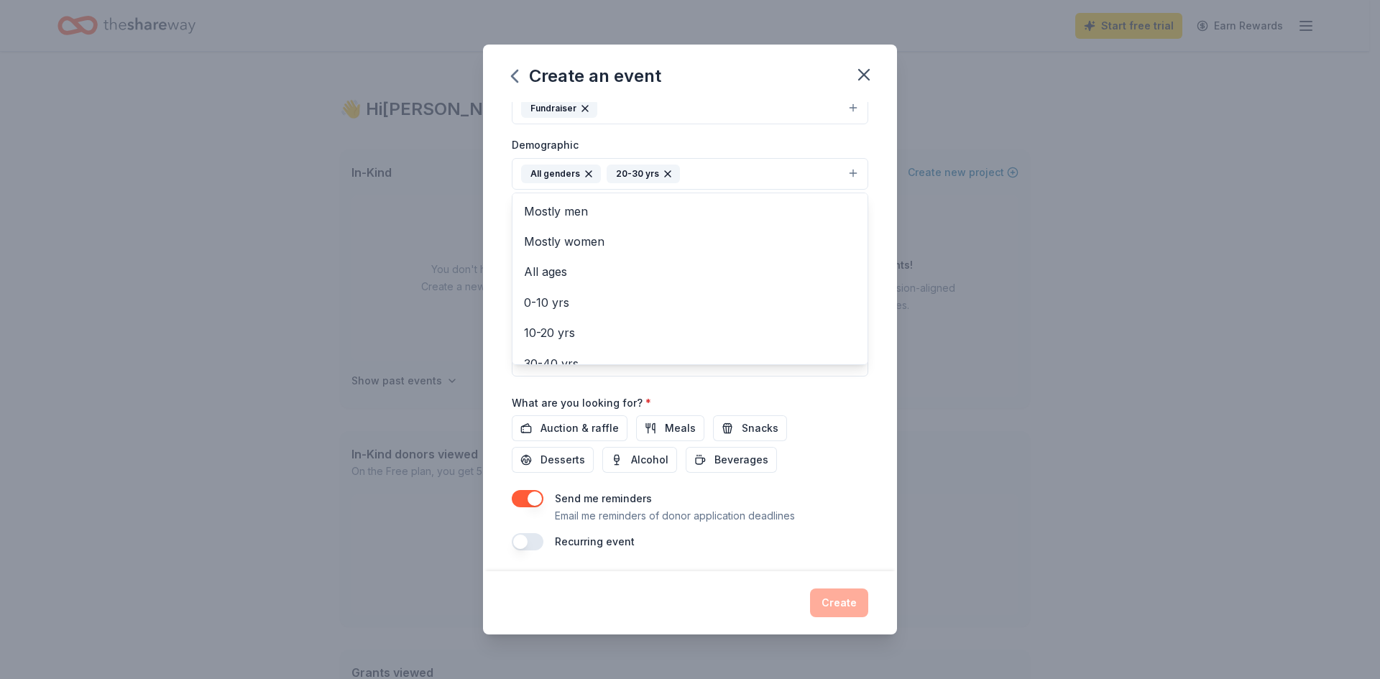
click at [665, 172] on icon "button" at bounding box center [668, 174] width 6 height 6
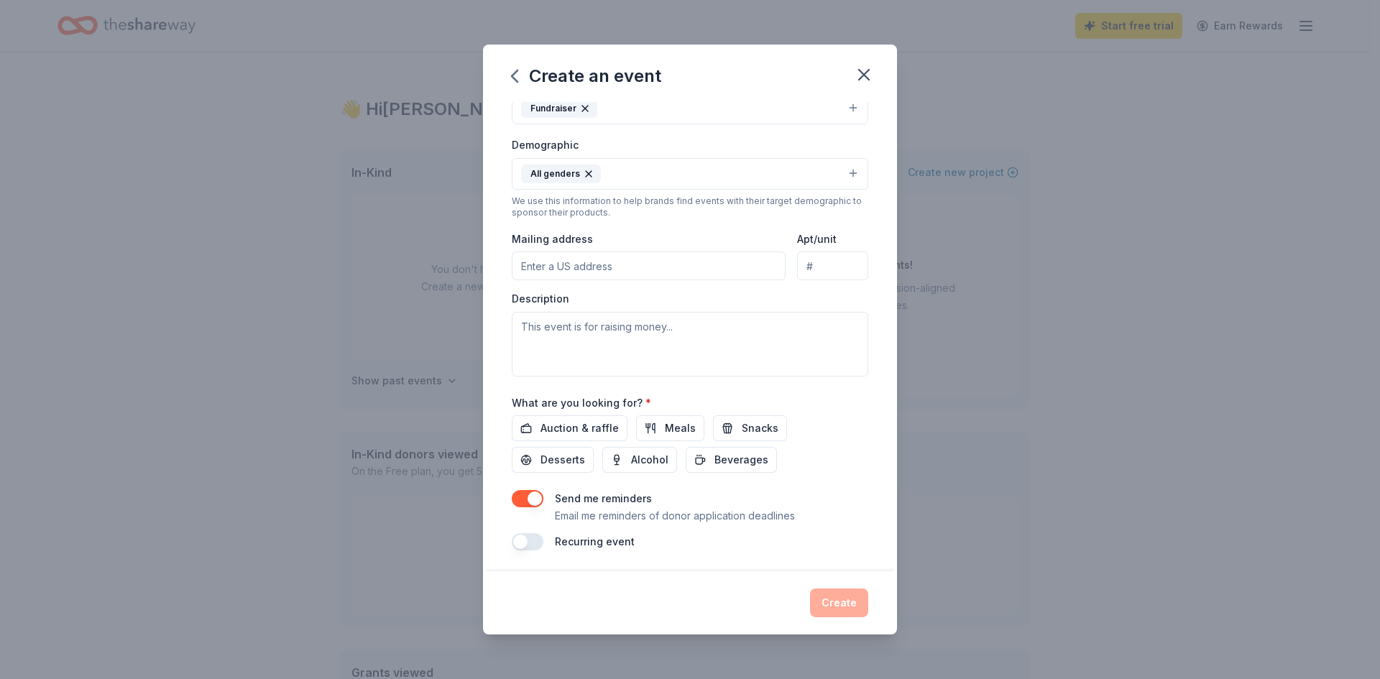
click at [665, 172] on button "All genders" at bounding box center [690, 174] width 356 height 32
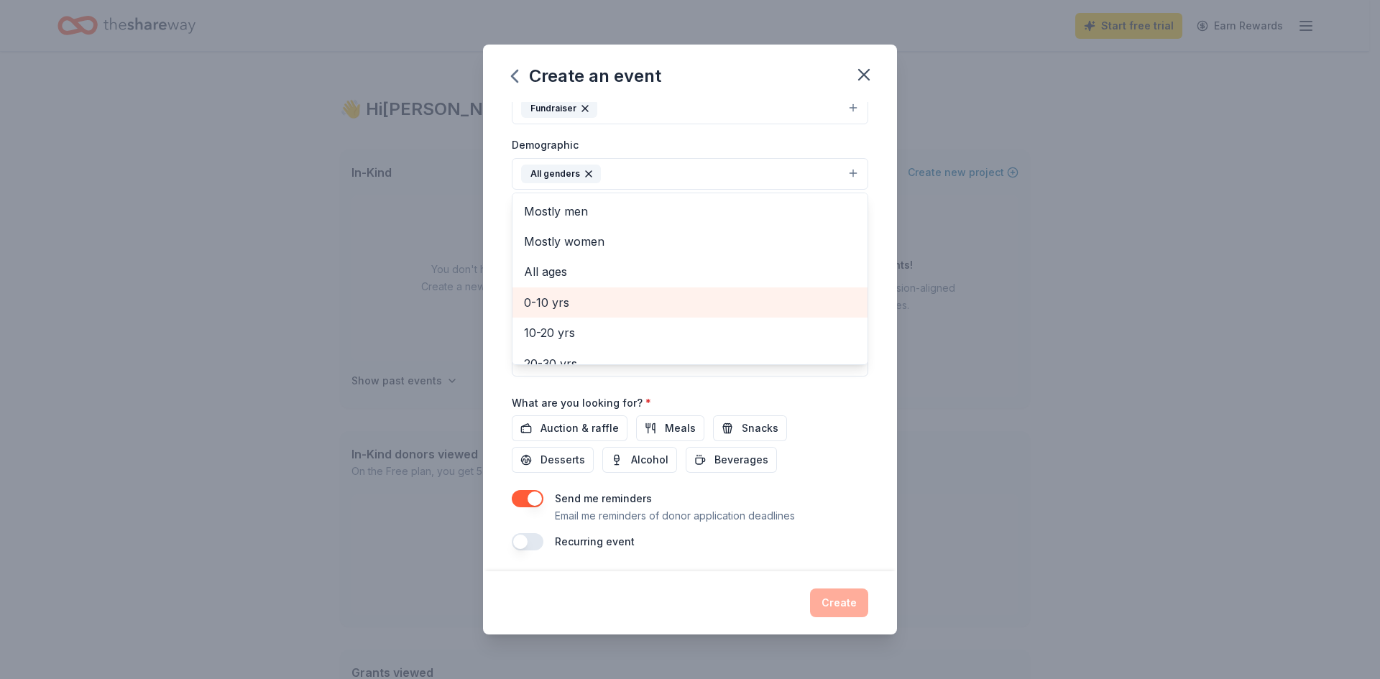
click at [558, 279] on span "All ages" at bounding box center [690, 271] width 332 height 19
click at [874, 350] on div "Event name * 0 /100 Event website Attendance * Date * [DATE] ZIP code * 60185 E…" at bounding box center [690, 337] width 414 height 470
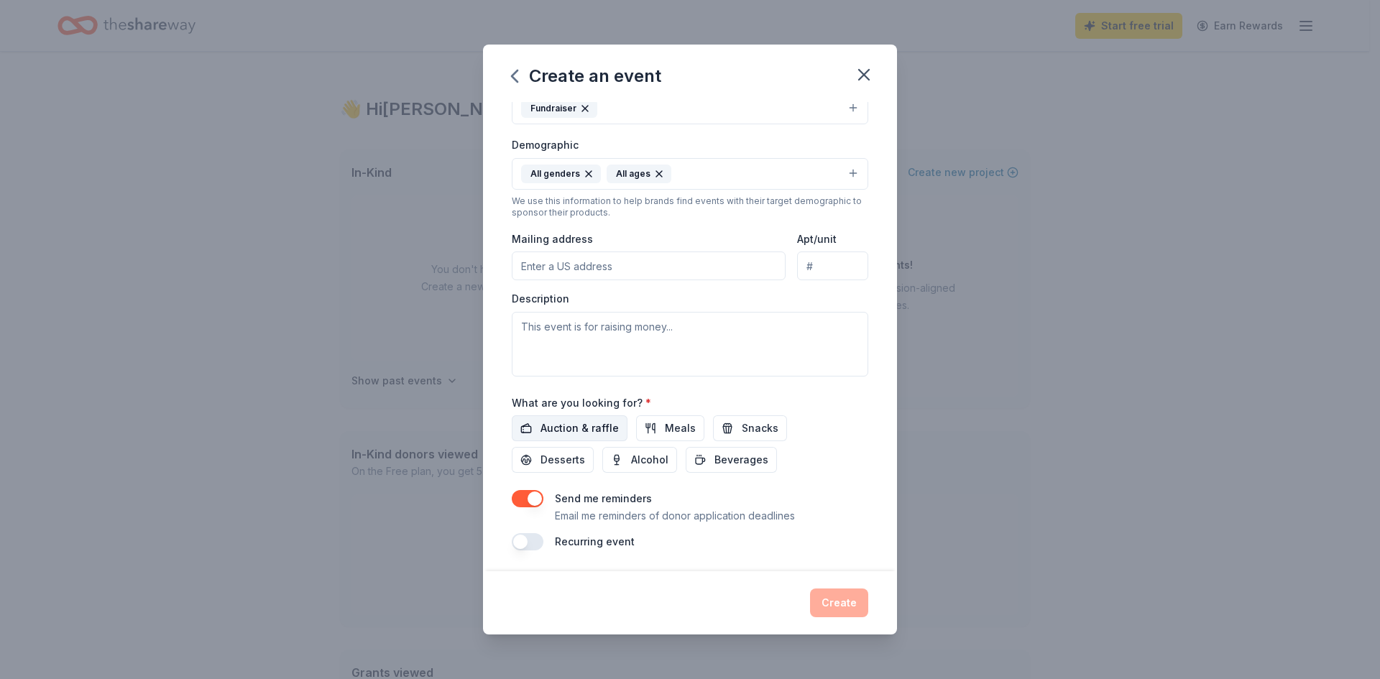
click at [586, 423] on span "Auction & raffle" at bounding box center [579, 428] width 78 height 17
click at [670, 427] on span "Meals" at bounding box center [680, 428] width 31 height 17
click at [671, 427] on span "Meals" at bounding box center [680, 428] width 31 height 17
click at [612, 342] on textarea at bounding box center [690, 344] width 356 height 65
type textarea "Mental health and youth services"
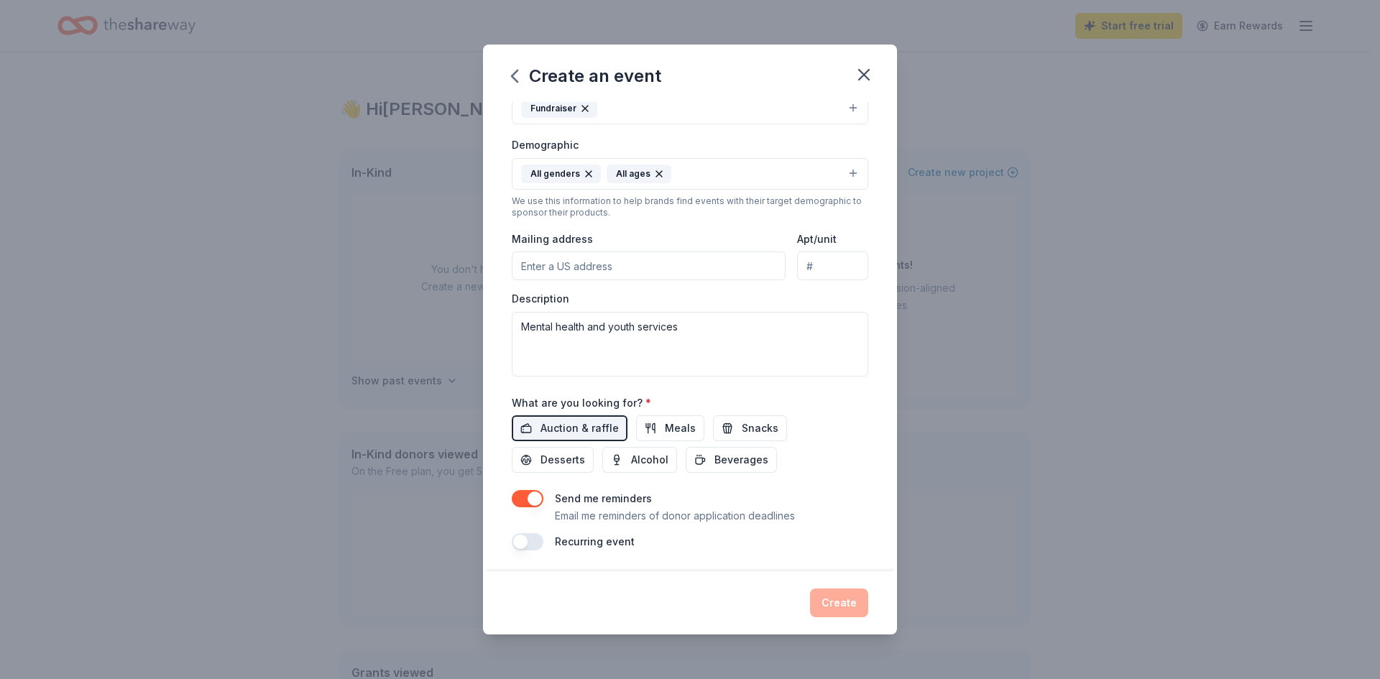
click at [588, 268] on input "Mailing address" at bounding box center [649, 265] width 274 height 29
type input "[STREET_ADDRESS]"
click at [841, 499] on div "Send me reminders Email me reminders of donor application deadlines" at bounding box center [690, 505] width 356 height 34
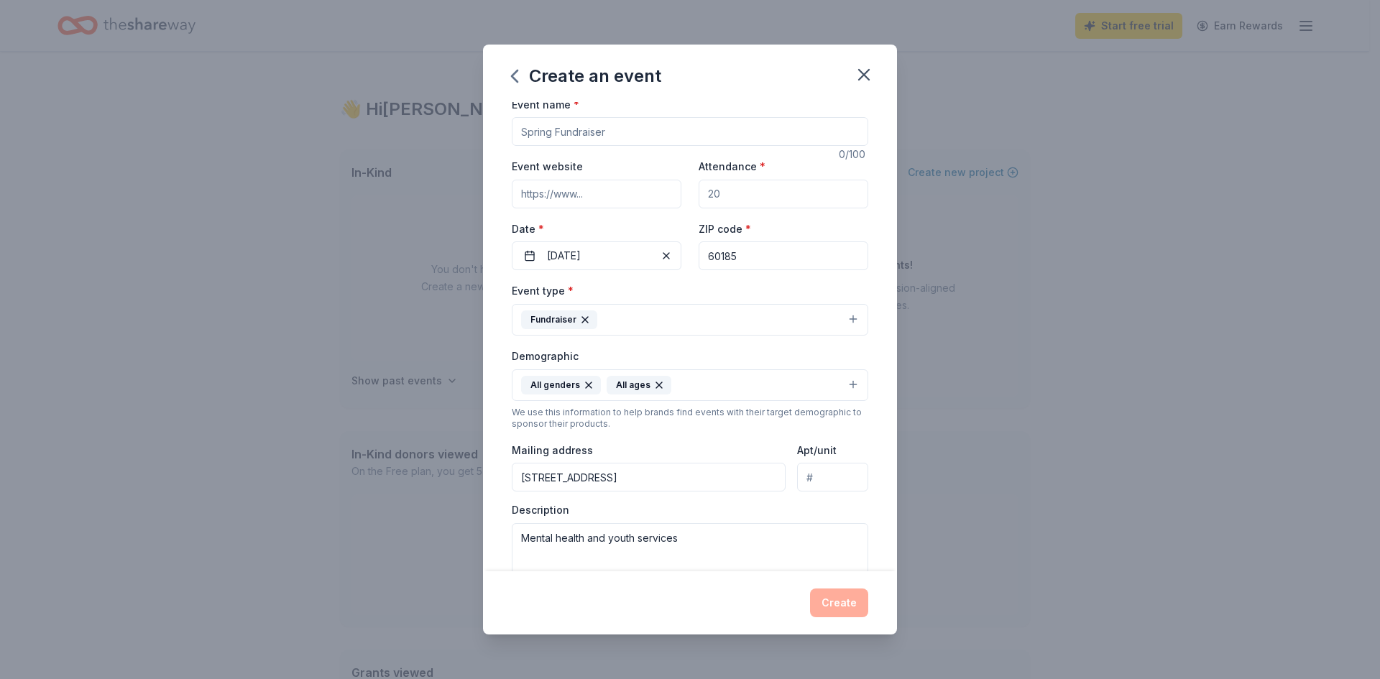
scroll to position [0, 0]
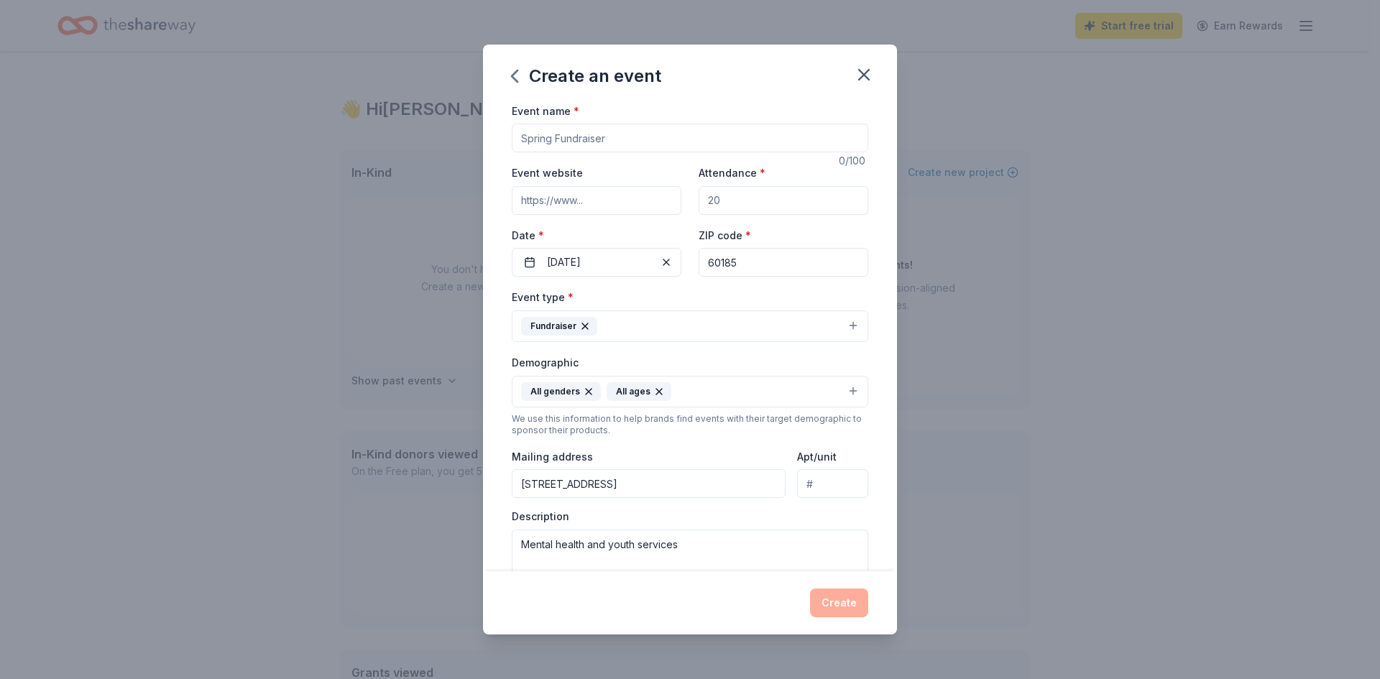
click at [606, 143] on input "Event name *" at bounding box center [690, 138] width 356 height 29
type input "S"
type input "Annual Luncheon and Silent Auction"
click at [752, 99] on div "Create an event" at bounding box center [690, 73] width 414 height 57
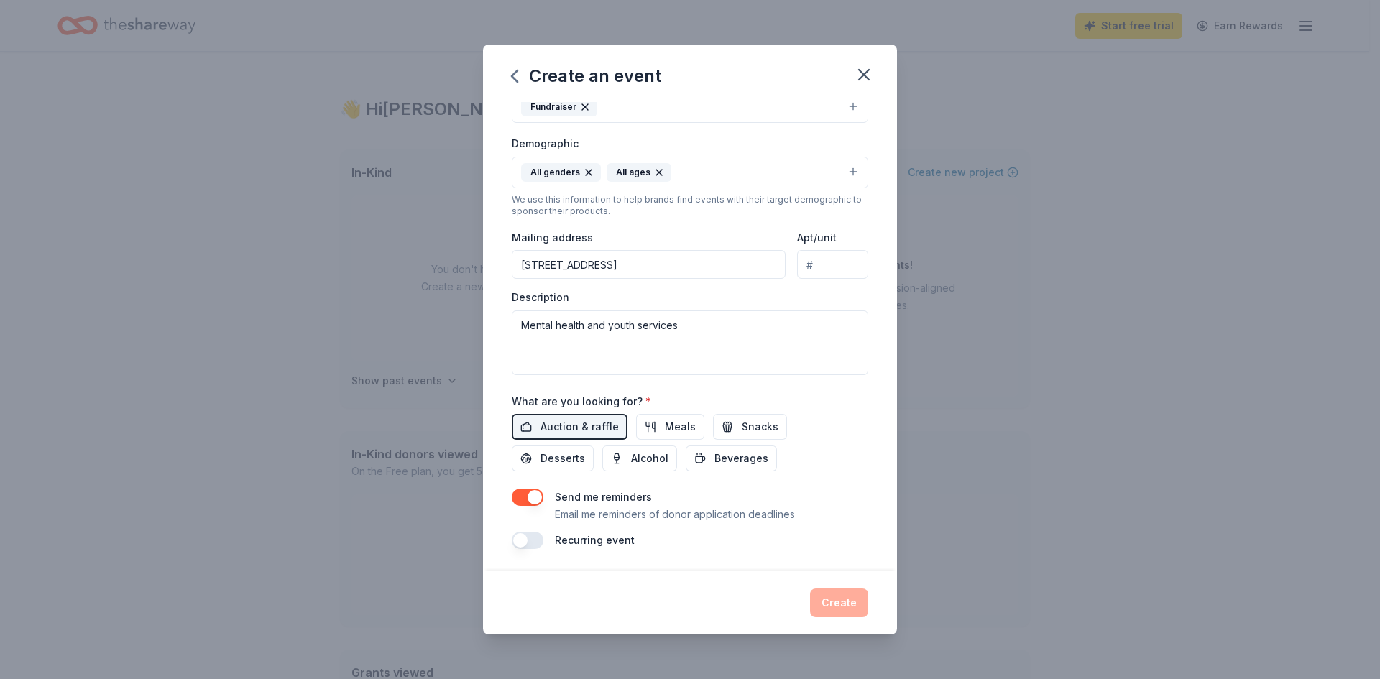
scroll to position [220, 0]
click at [829, 543] on div "Recurring event" at bounding box center [690, 539] width 356 height 17
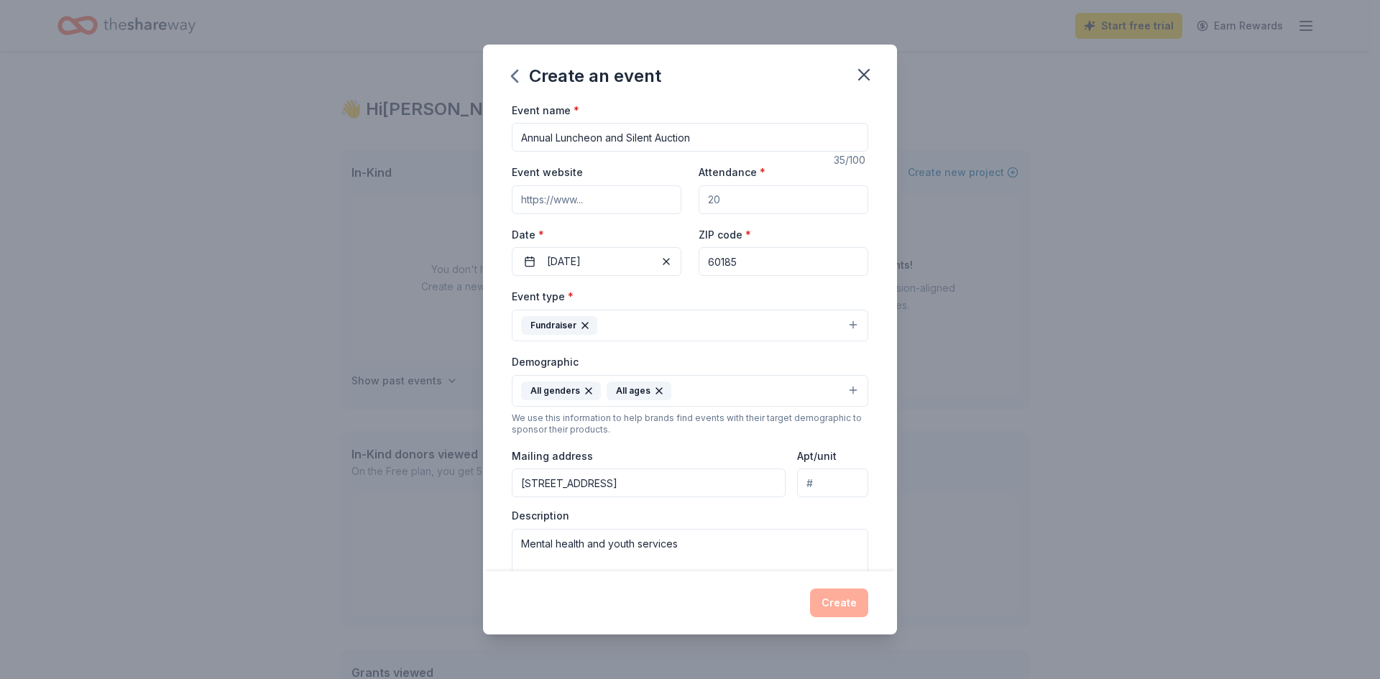
scroll to position [0, 0]
click at [711, 210] on input "Attendance *" at bounding box center [783, 200] width 170 height 29
type input "100"
click at [671, 223] on div "Event website Attendance * 100 Date * [DATE] ZIP code * 60185" at bounding box center [690, 220] width 356 height 113
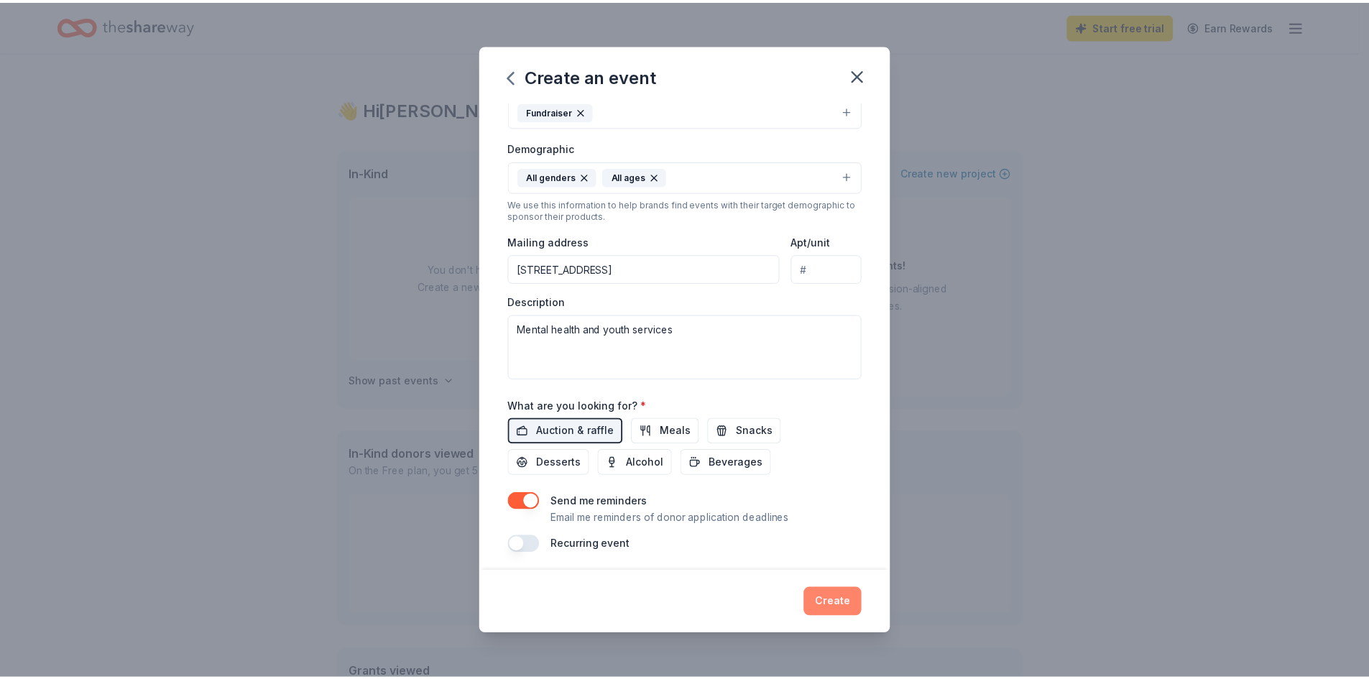
scroll to position [220, 0]
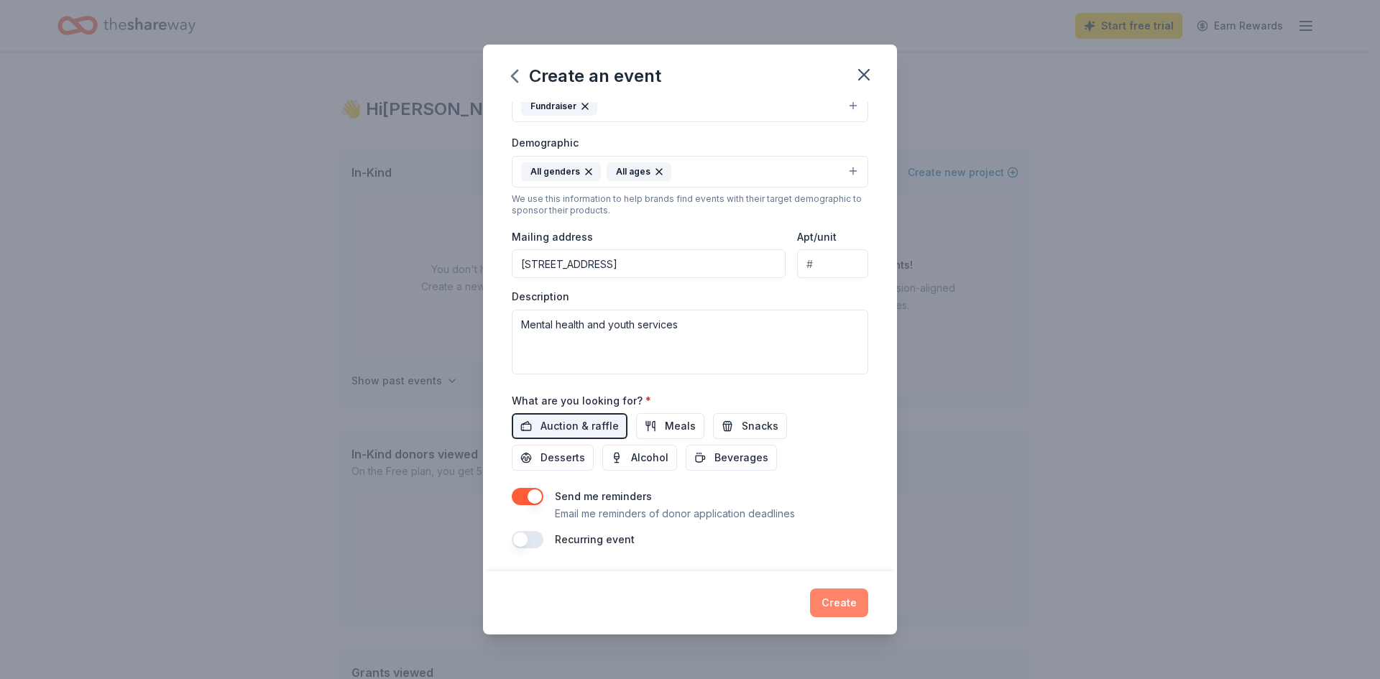
click at [834, 612] on button "Create" at bounding box center [839, 602] width 58 height 29
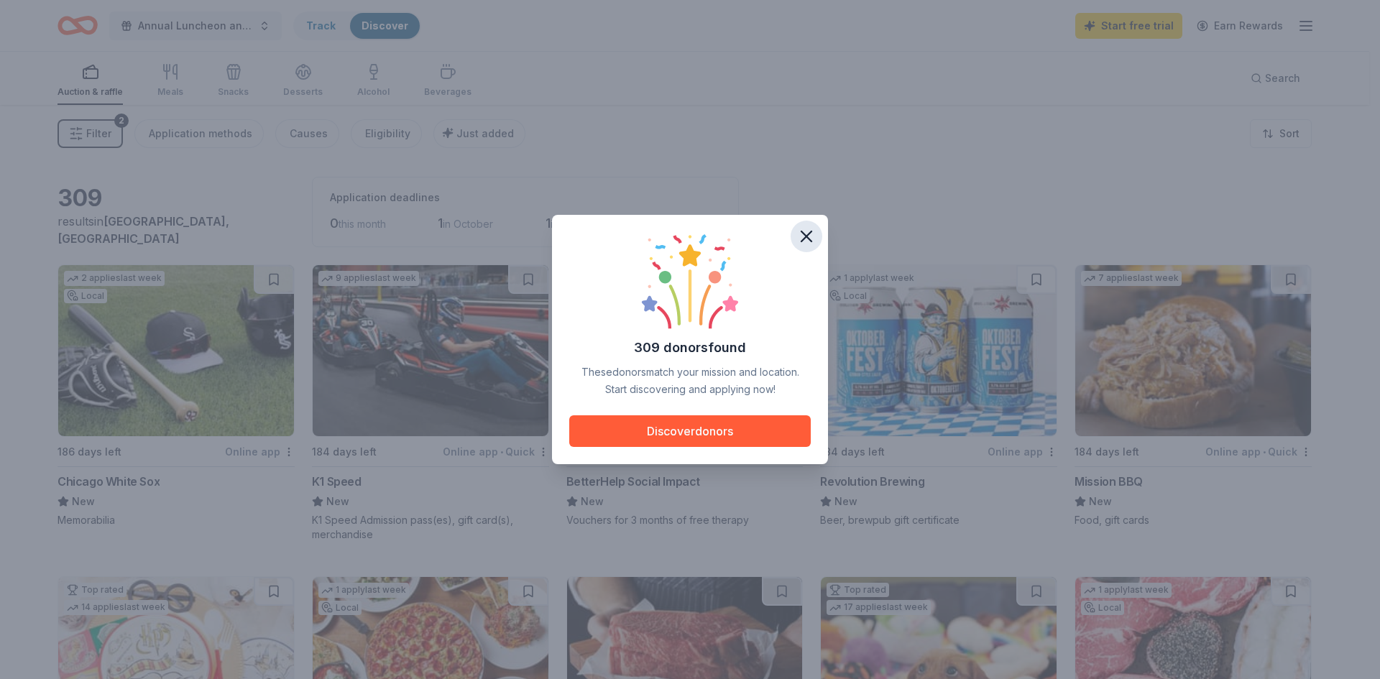
click at [804, 236] on icon "button" at bounding box center [806, 236] width 20 height 20
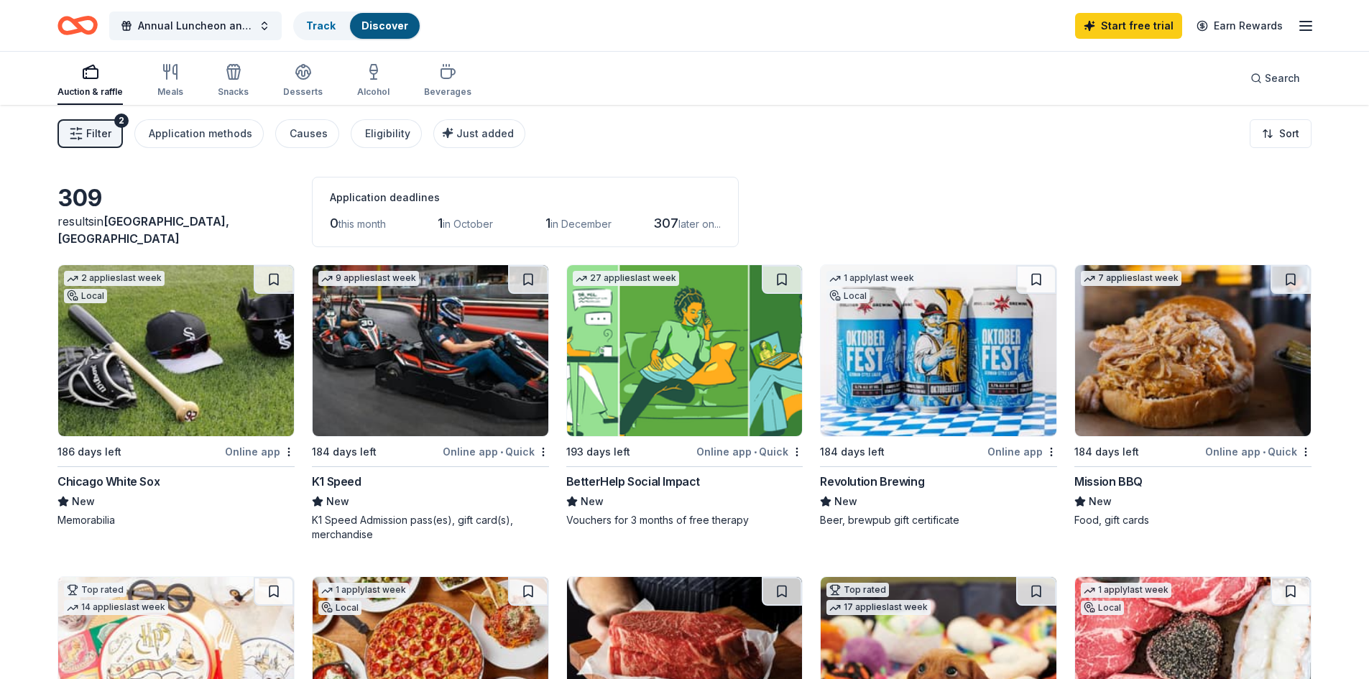
click at [99, 139] on span "Filter" at bounding box center [98, 133] width 25 height 17
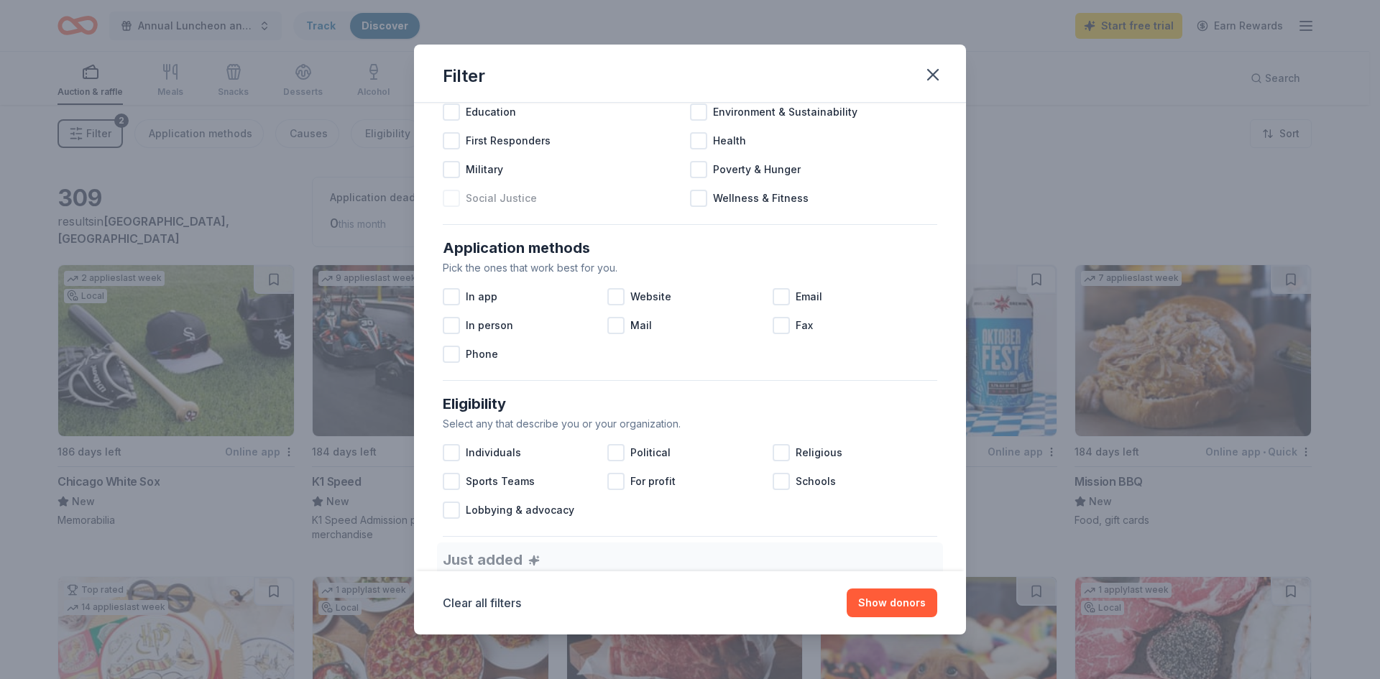
scroll to position [144, 0]
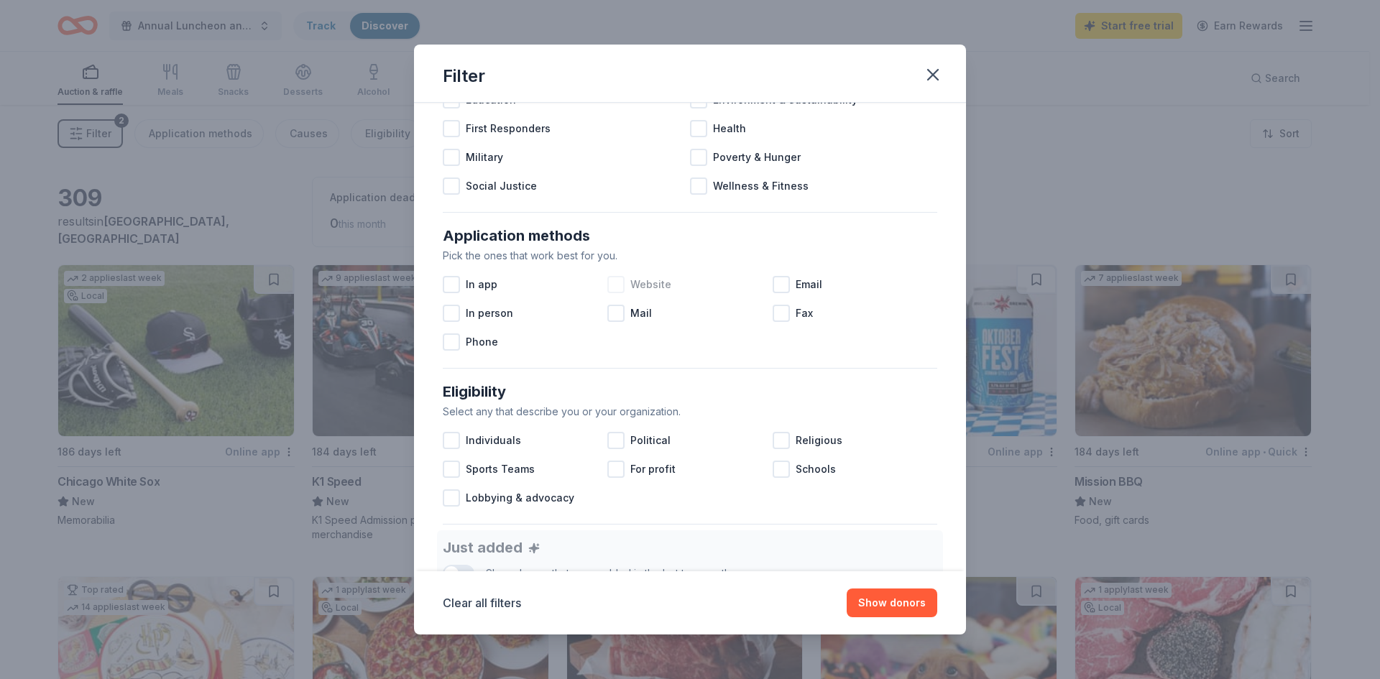
click at [610, 286] on div at bounding box center [615, 284] width 17 height 17
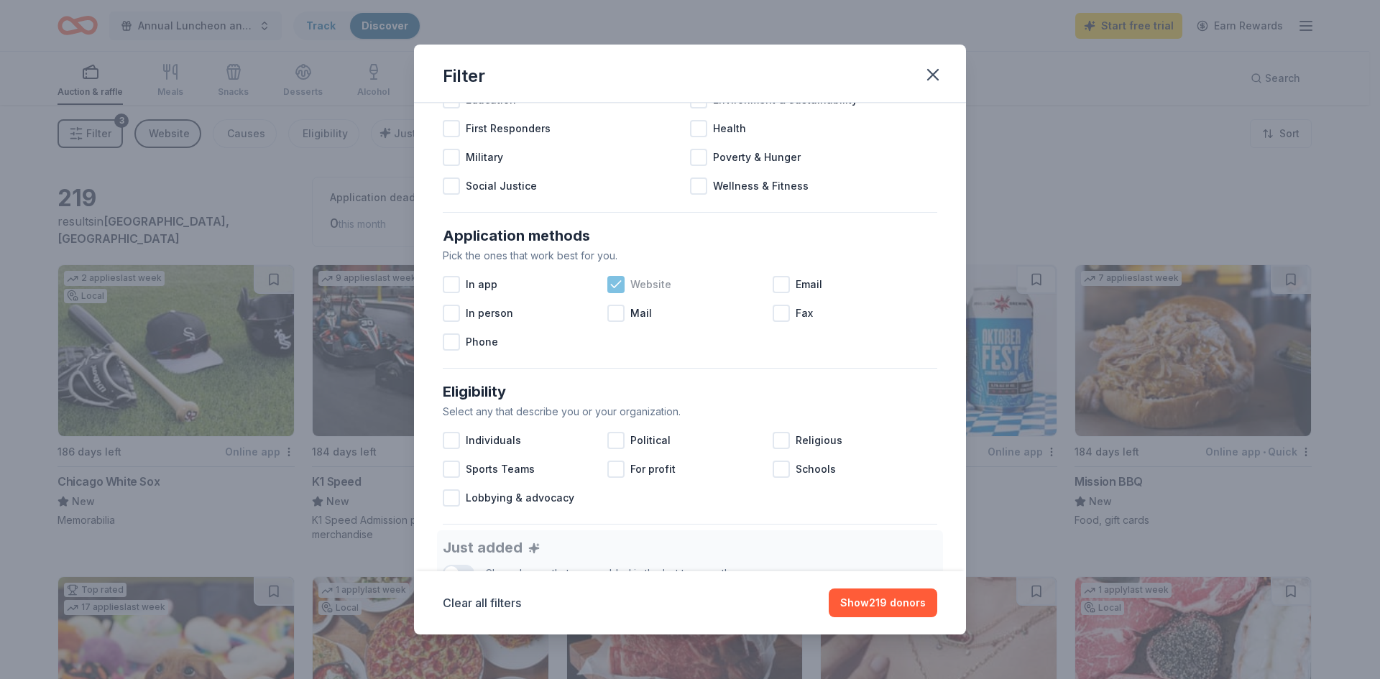
click at [610, 282] on icon at bounding box center [616, 284] width 14 height 14
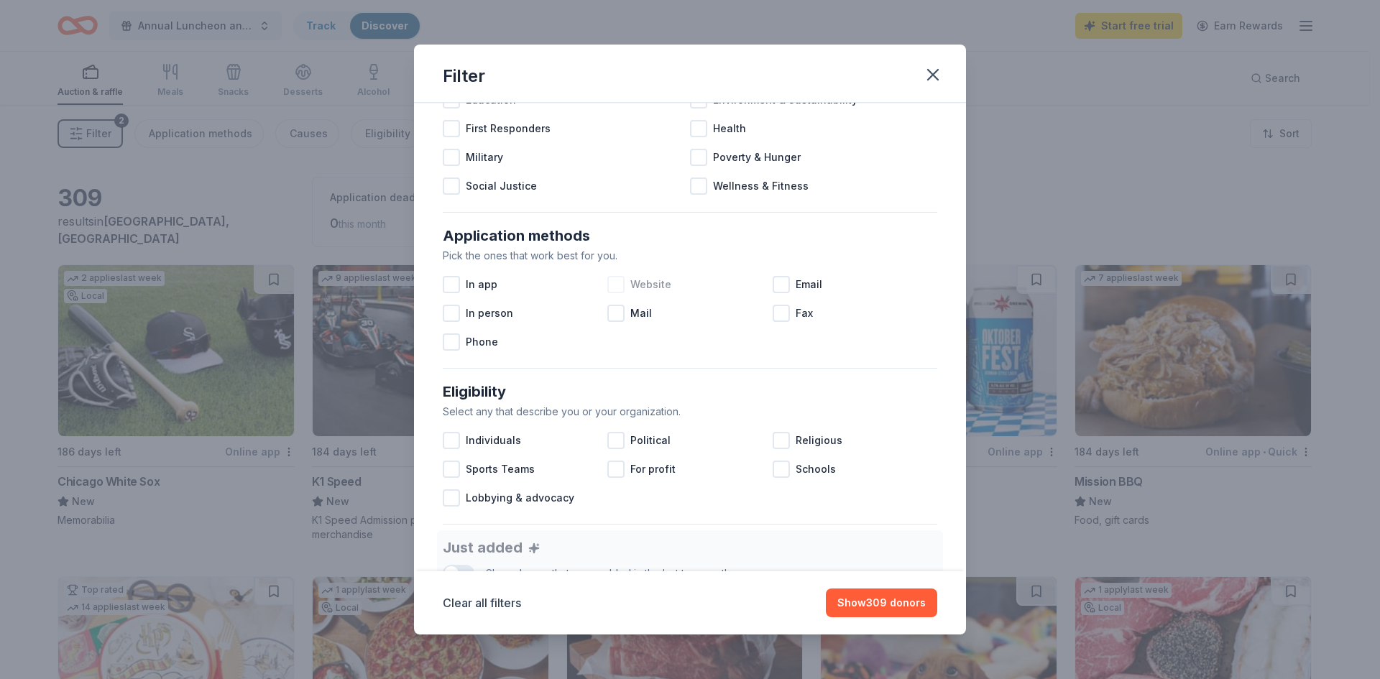
click at [610, 282] on div at bounding box center [615, 284] width 17 height 17
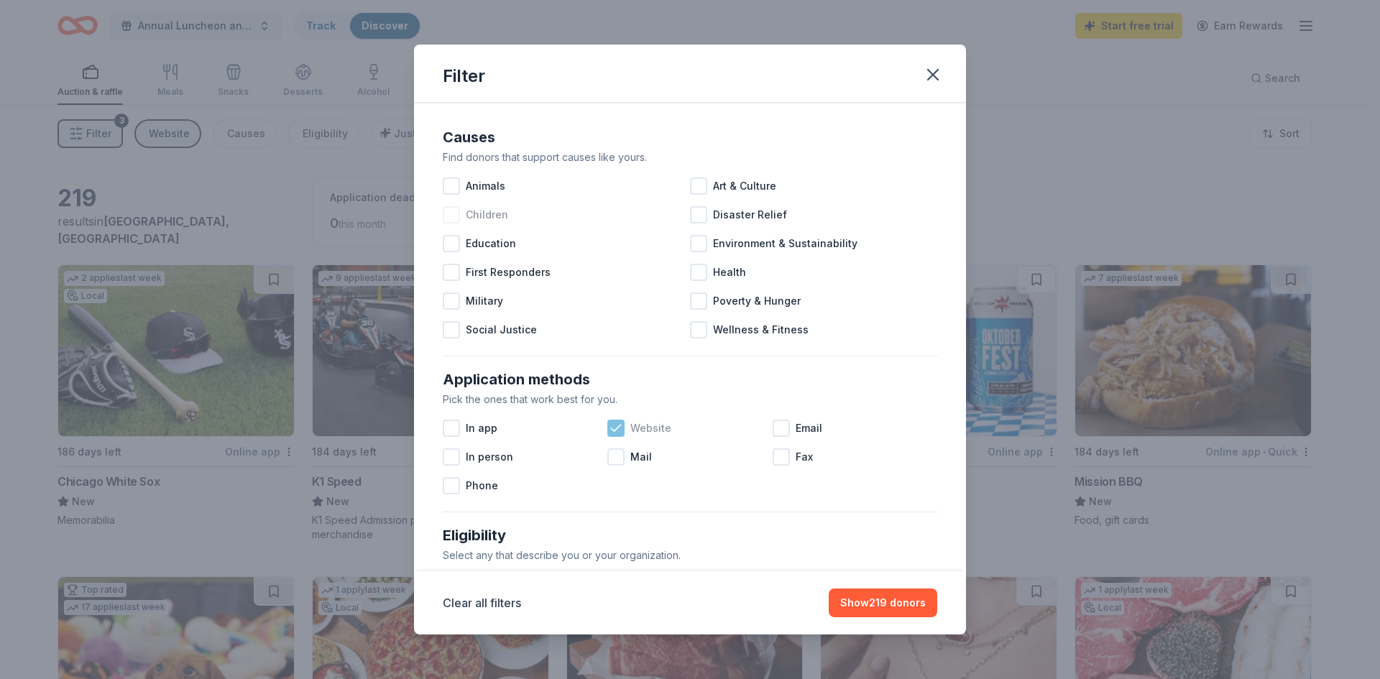
click at [450, 213] on div at bounding box center [451, 214] width 17 height 17
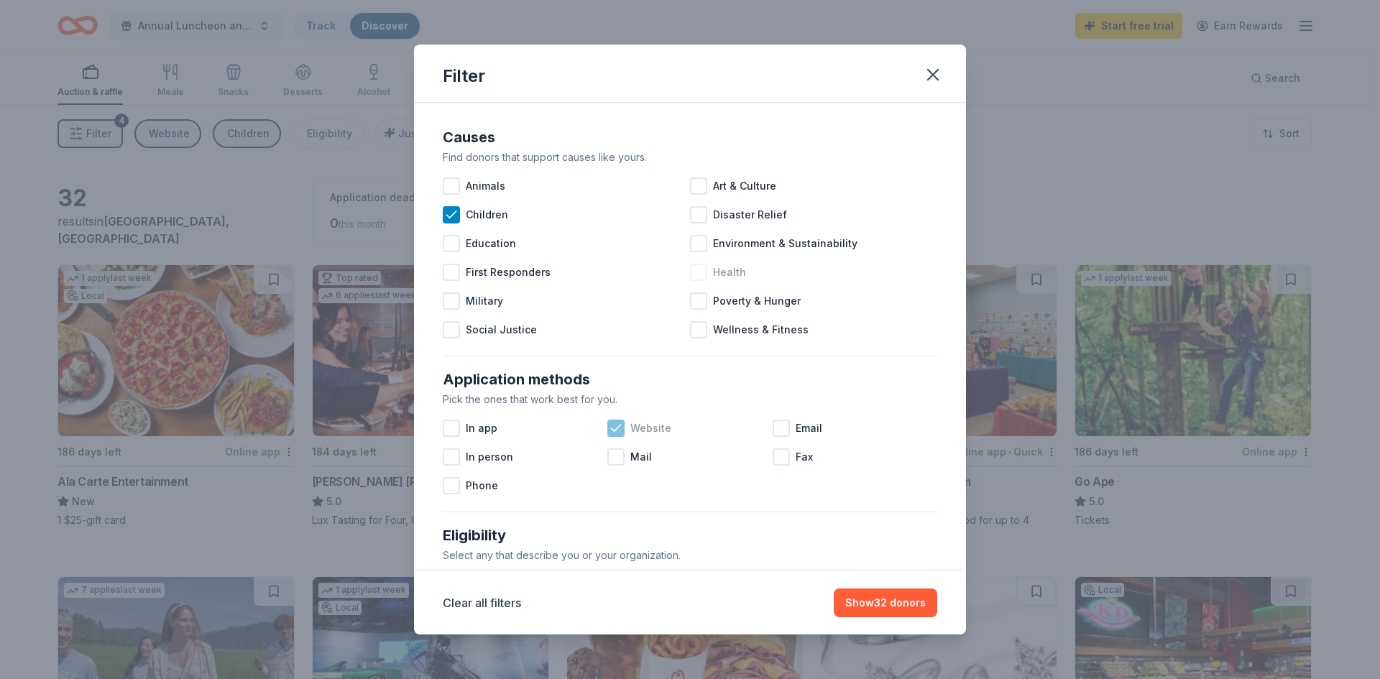
click at [694, 274] on div at bounding box center [698, 272] width 17 height 17
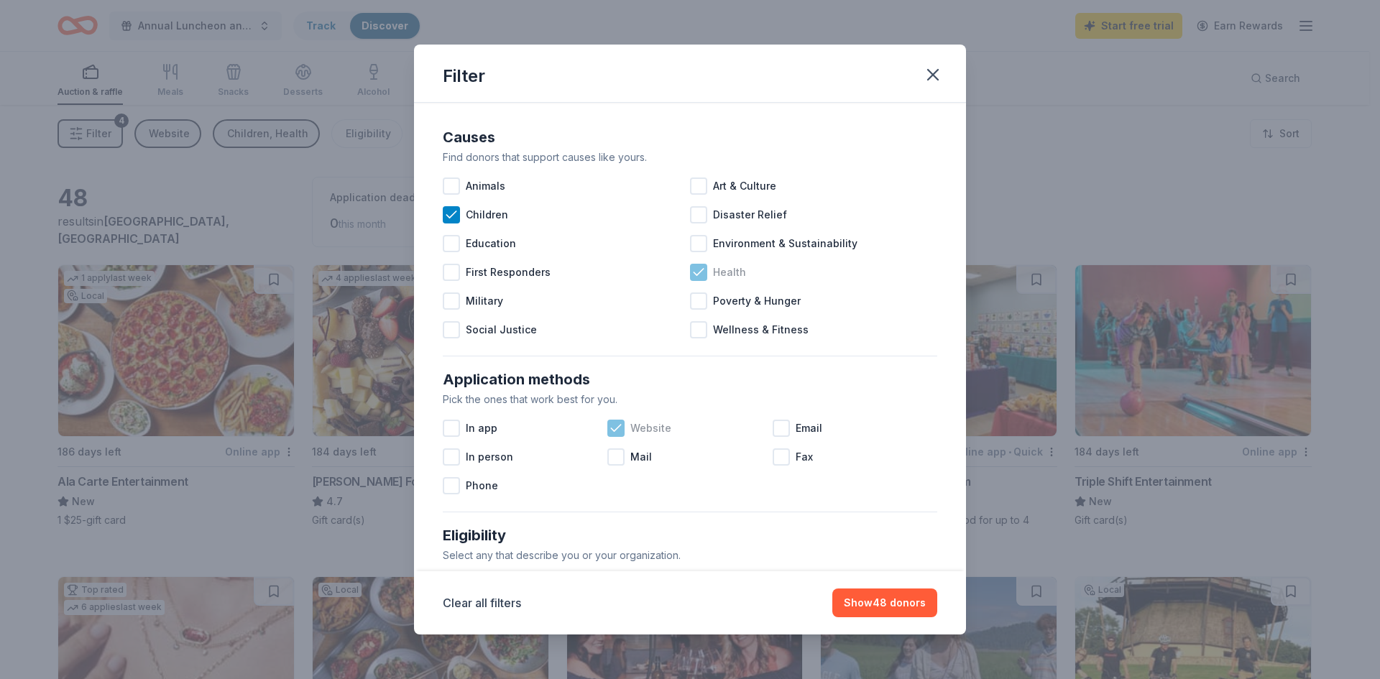
click at [694, 274] on icon at bounding box center [698, 272] width 14 height 14
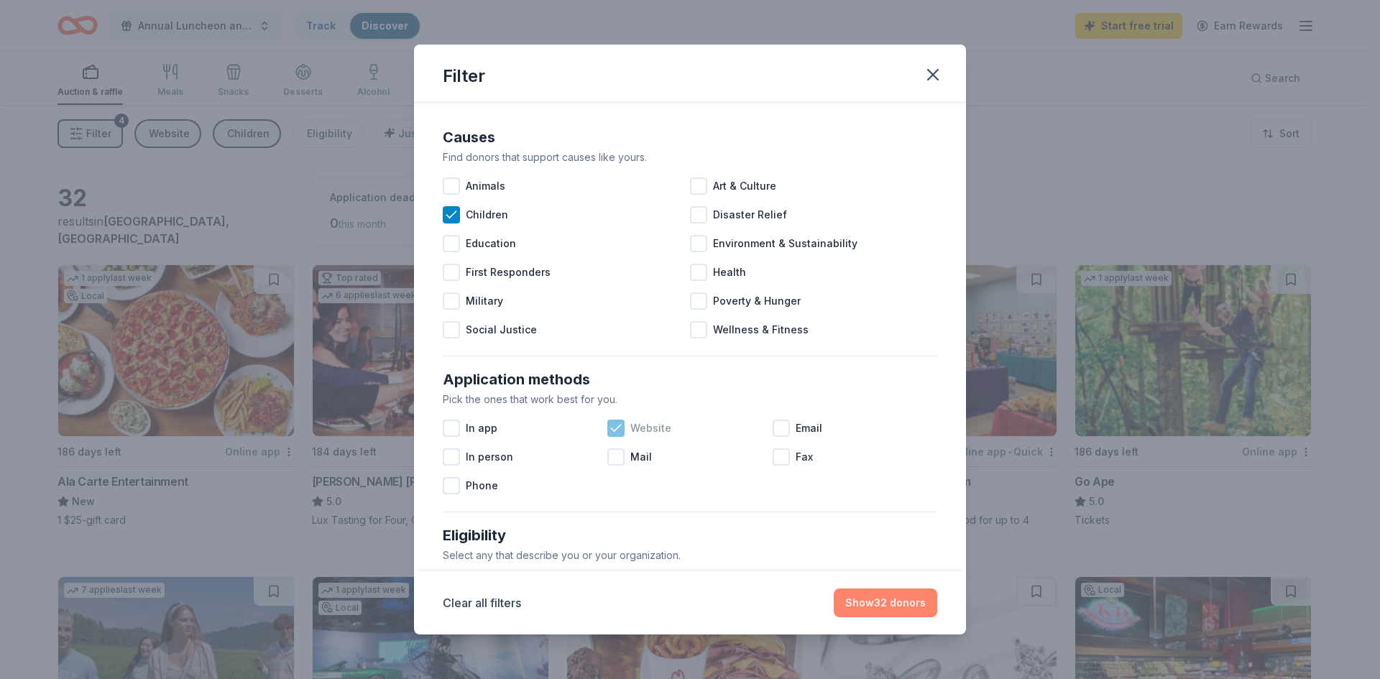
click at [865, 599] on button "Show 32 donors" at bounding box center [884, 602] width 103 height 29
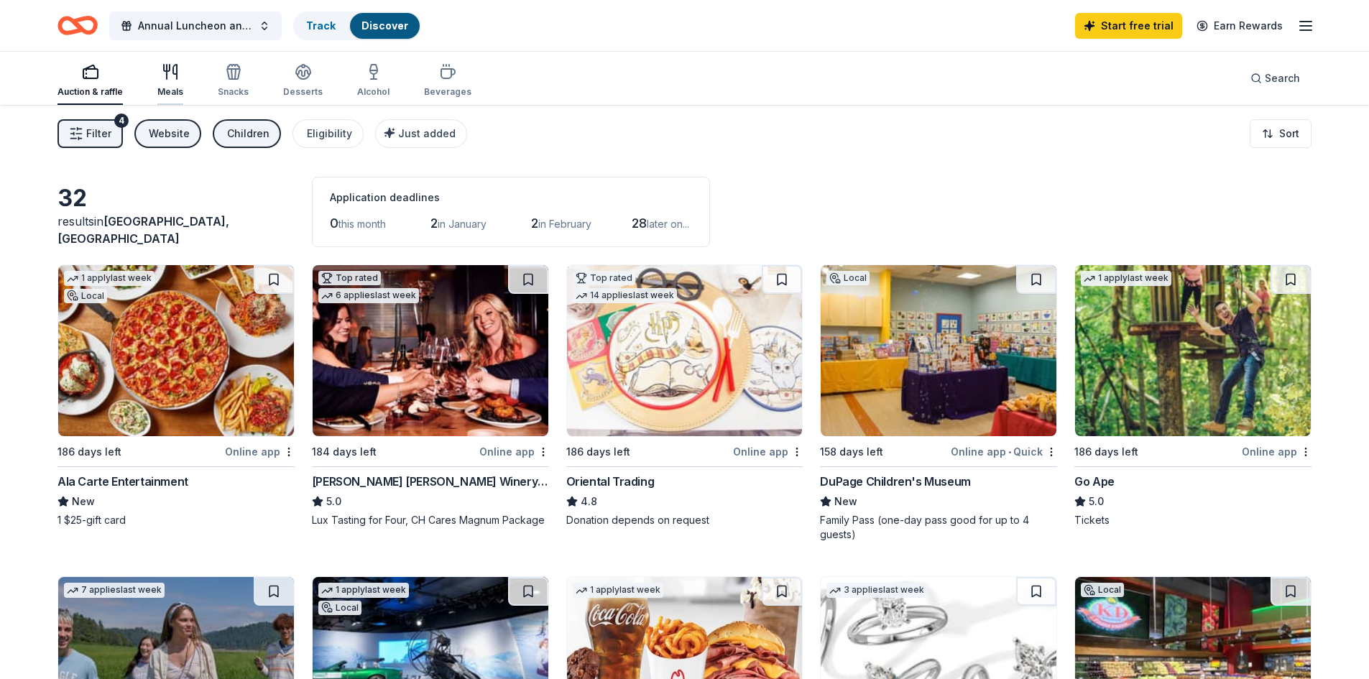
click at [178, 79] on div "button" at bounding box center [170, 71] width 26 height 17
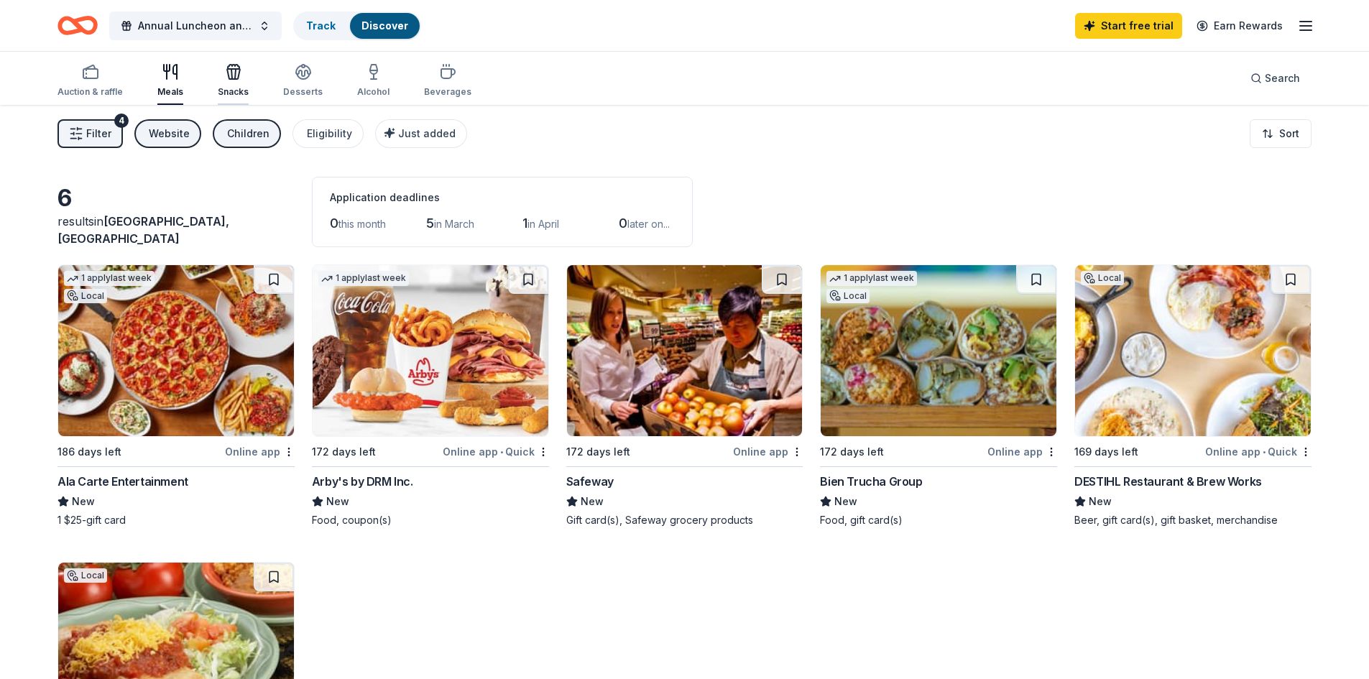
click at [228, 88] on div "Snacks" at bounding box center [233, 91] width 31 height 11
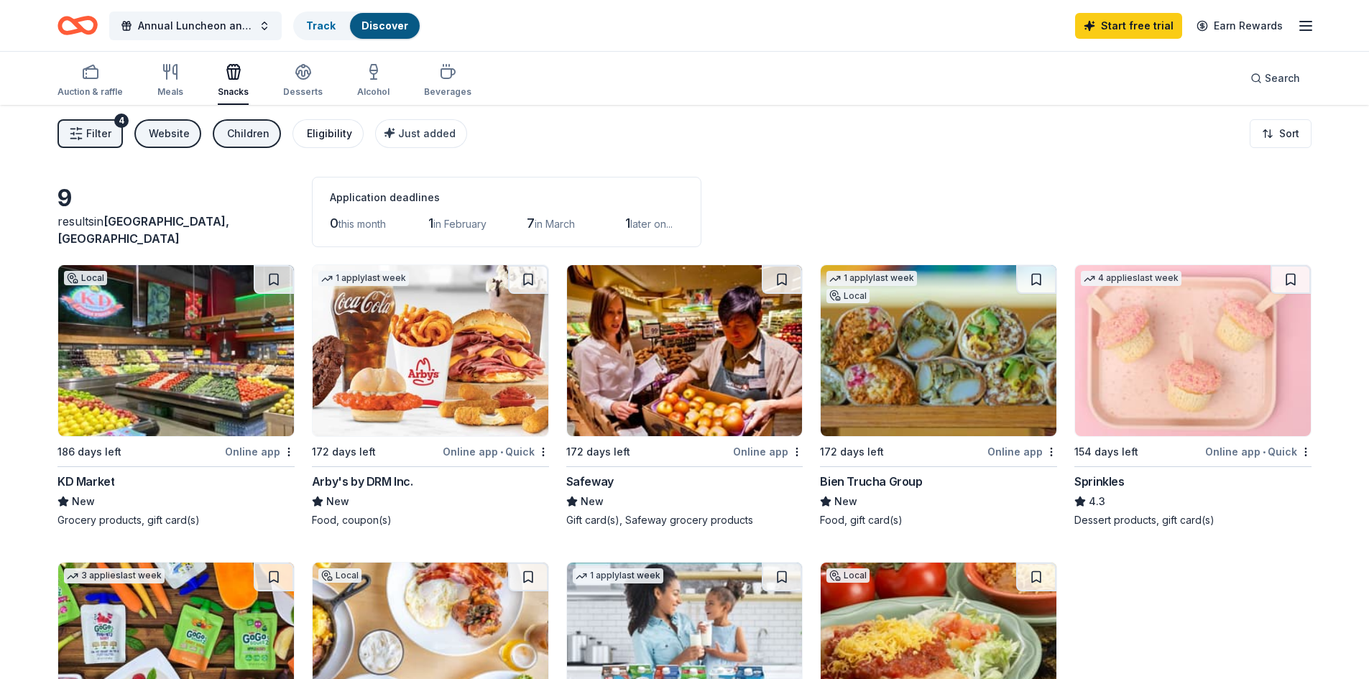
click at [307, 134] on div "Eligibility" at bounding box center [329, 133] width 45 height 17
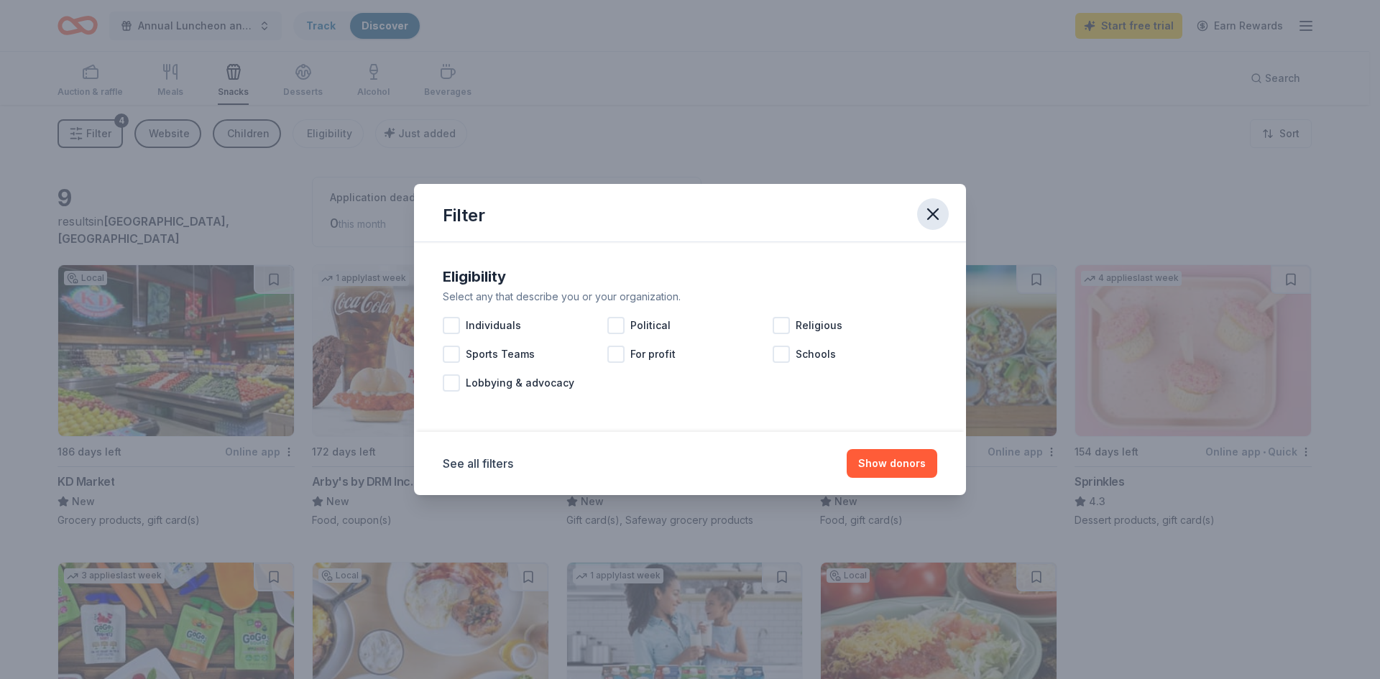
click at [935, 209] on icon "button" at bounding box center [933, 214] width 20 height 20
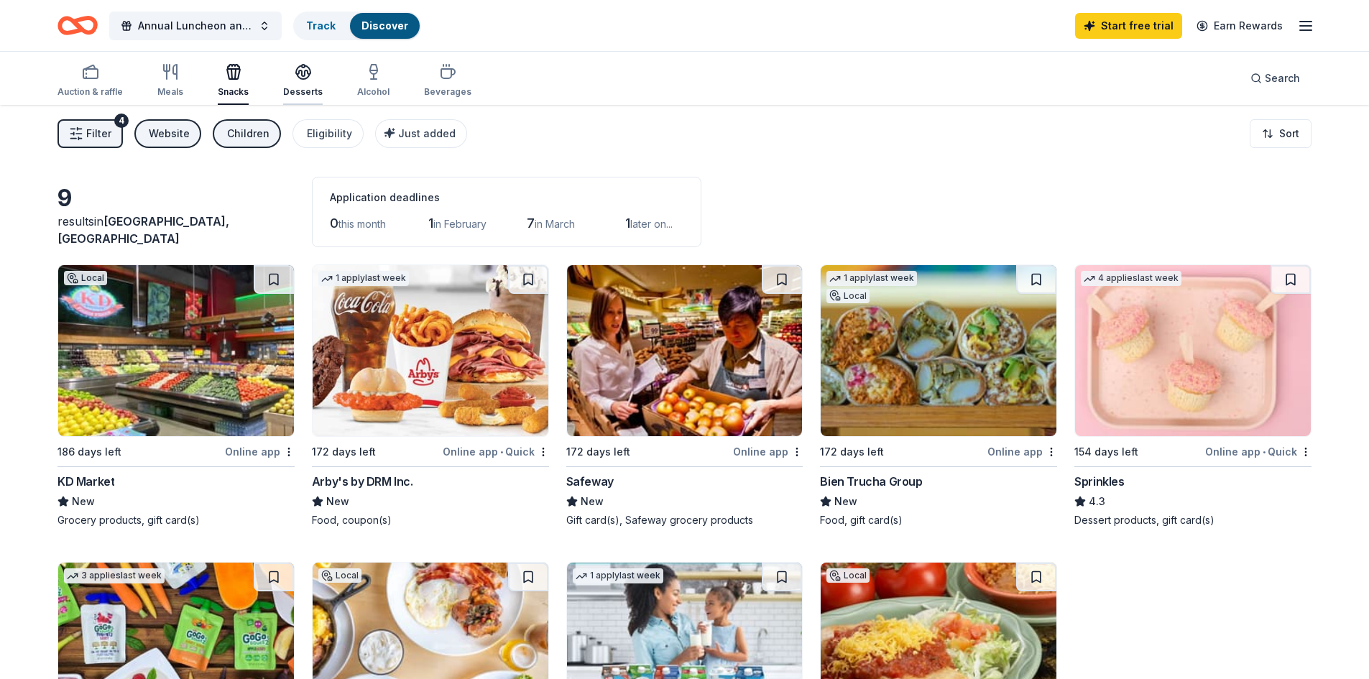
click at [302, 68] on icon "button" at bounding box center [303, 71] width 17 height 17
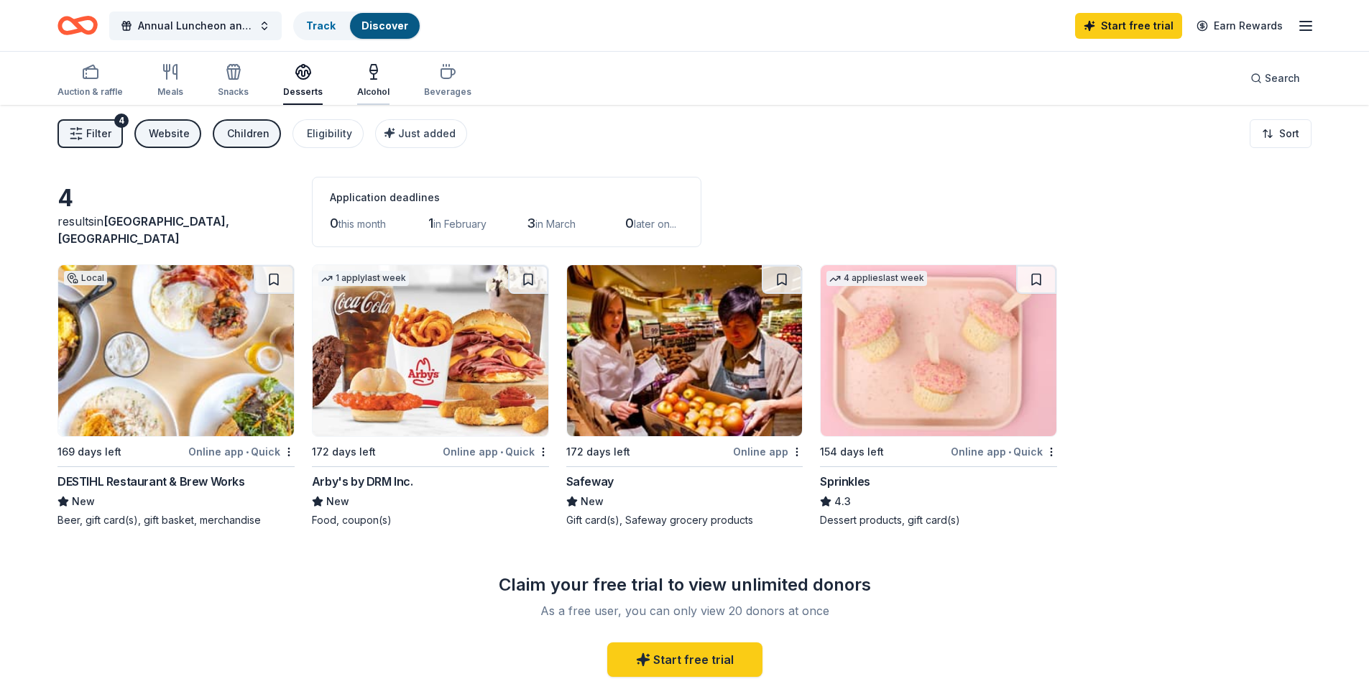
click at [371, 70] on icon "button" at bounding box center [373, 69] width 7 height 9
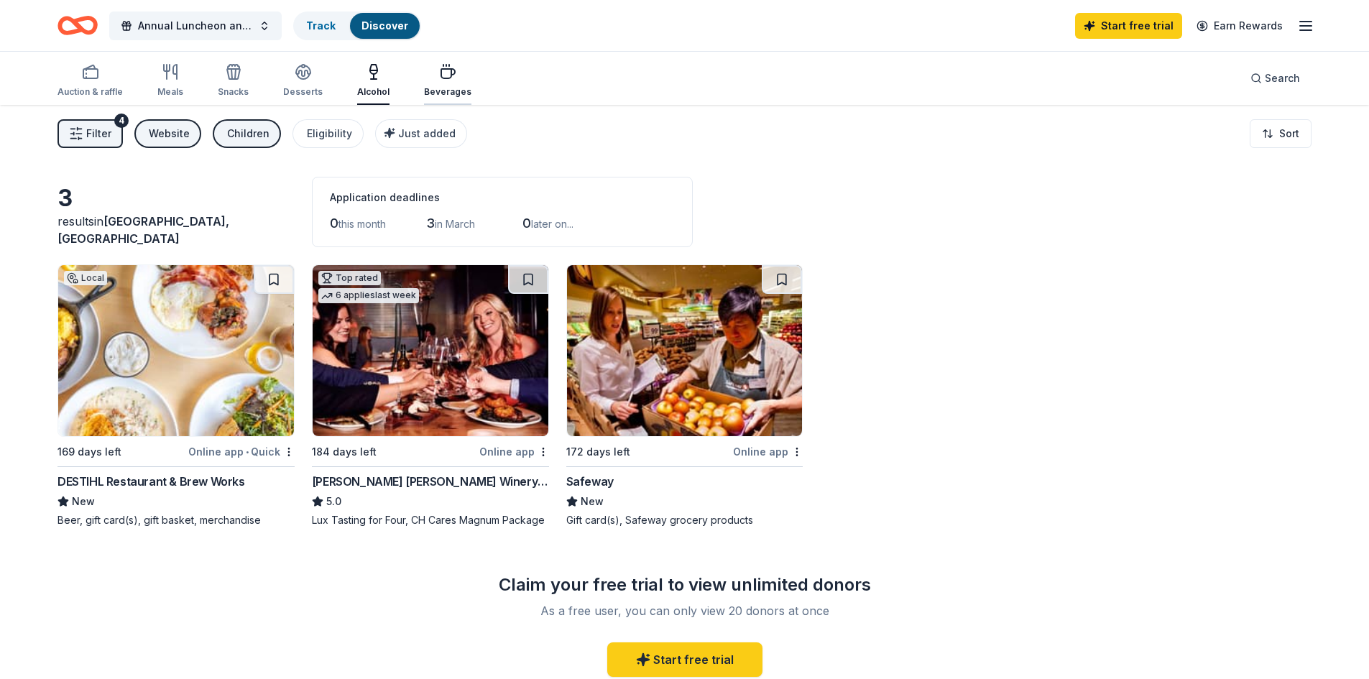
click at [445, 78] on icon "button" at bounding box center [447, 71] width 17 height 17
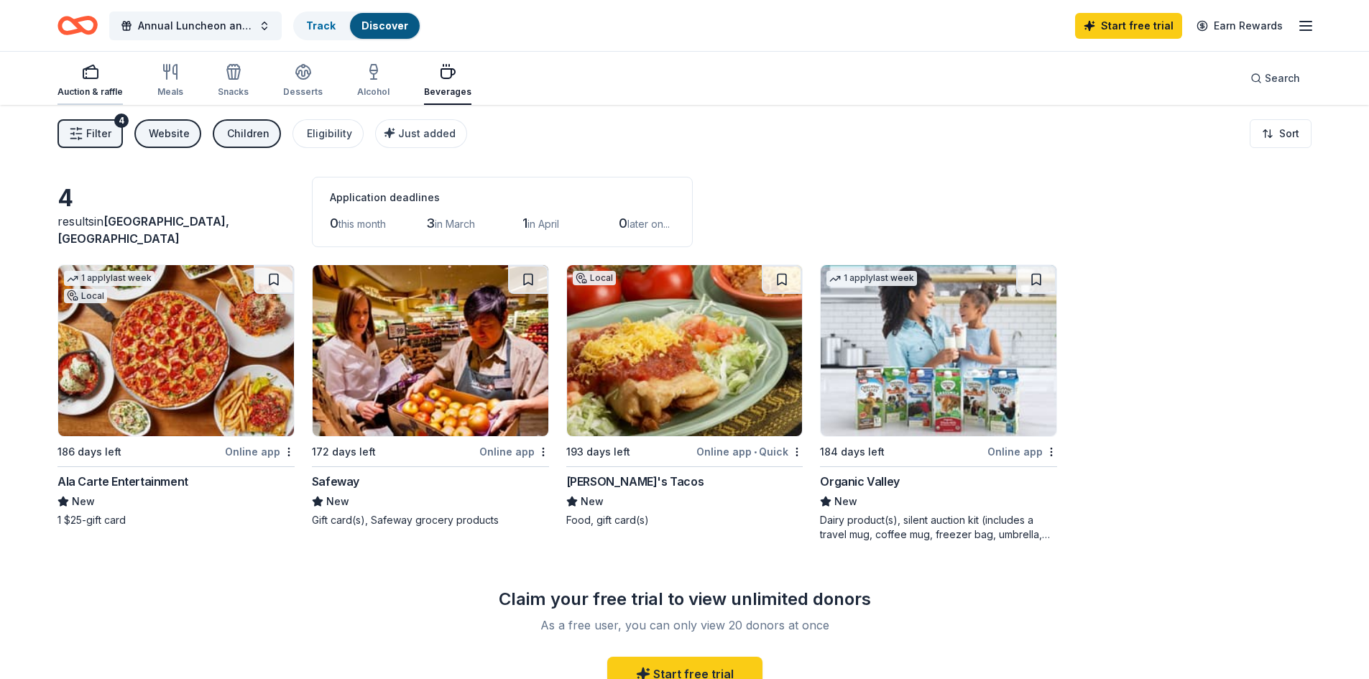
click at [95, 82] on div "Auction & raffle" at bounding box center [89, 80] width 65 height 34
